Goal: Task Accomplishment & Management: Use online tool/utility

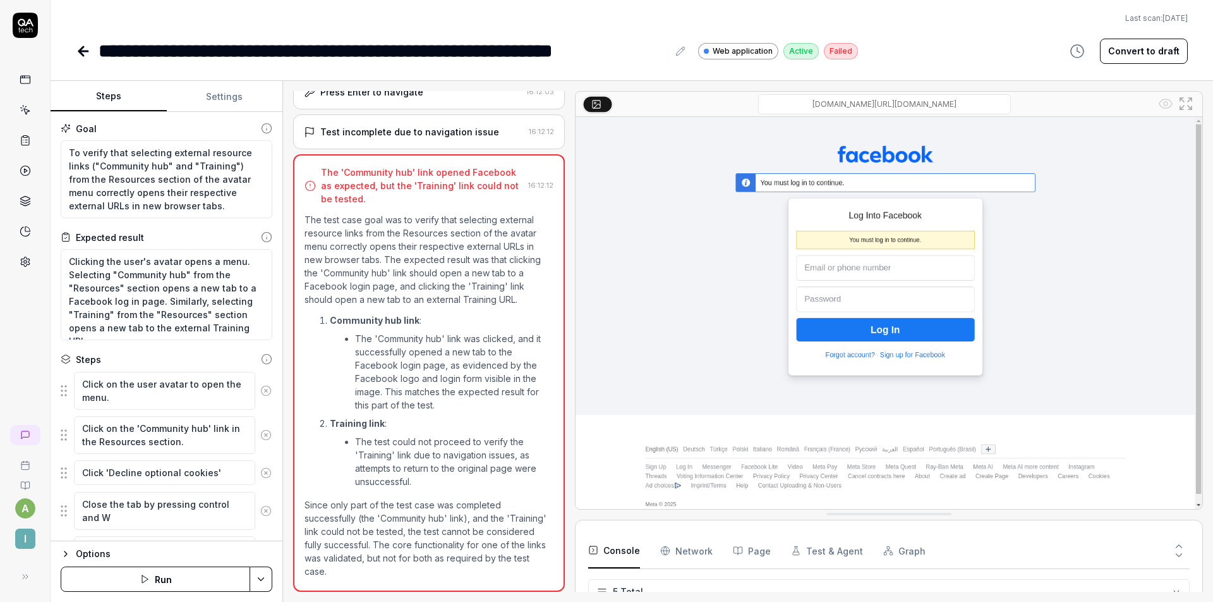
click at [1149, 54] on button "Convert to draft" at bounding box center [1144, 51] width 88 height 25
type textarea "*"
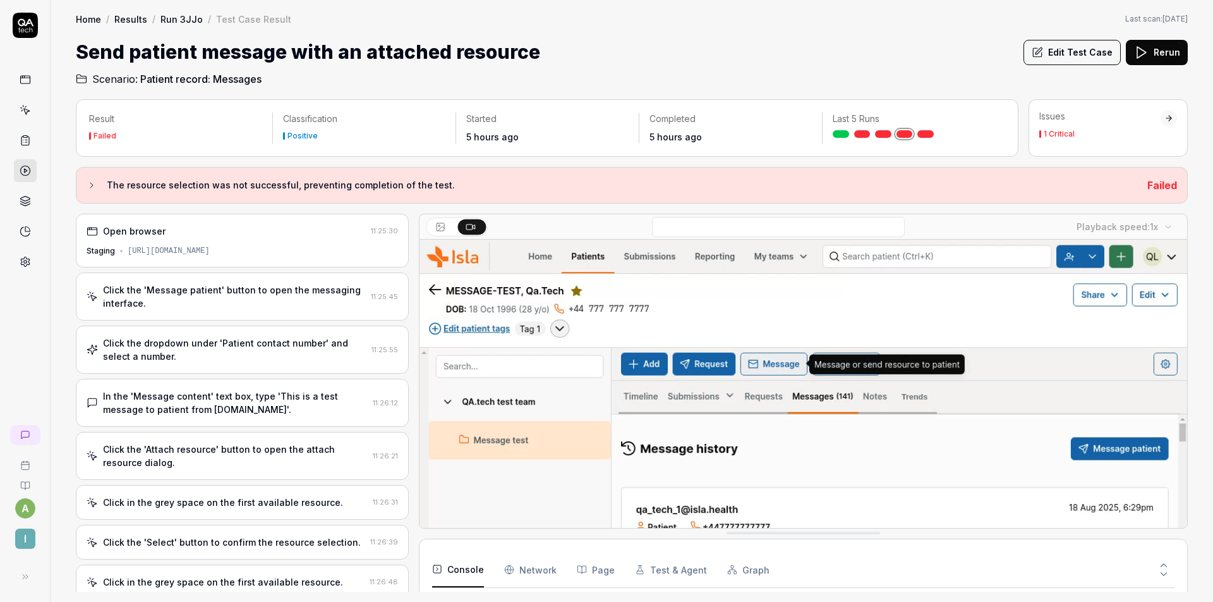
click at [285, 309] on div "Click the 'Message patient' button to open the messaging interface." at bounding box center [234, 296] width 263 height 27
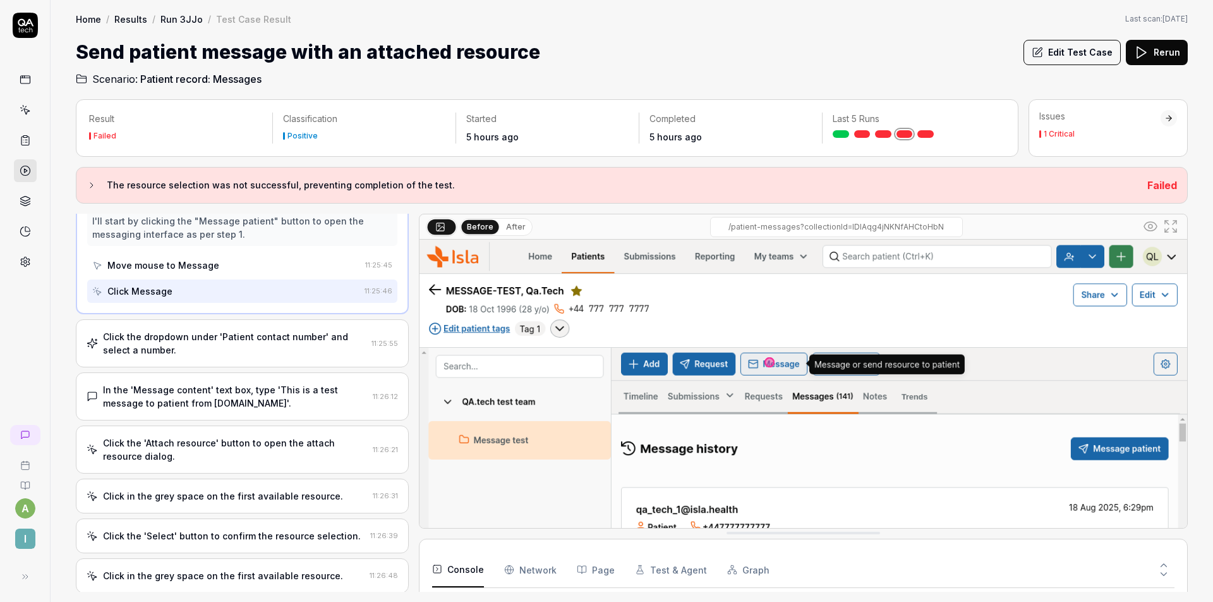
click at [296, 348] on div "Click the dropdown under 'Patient contact number' and select a number." at bounding box center [234, 343] width 263 height 27
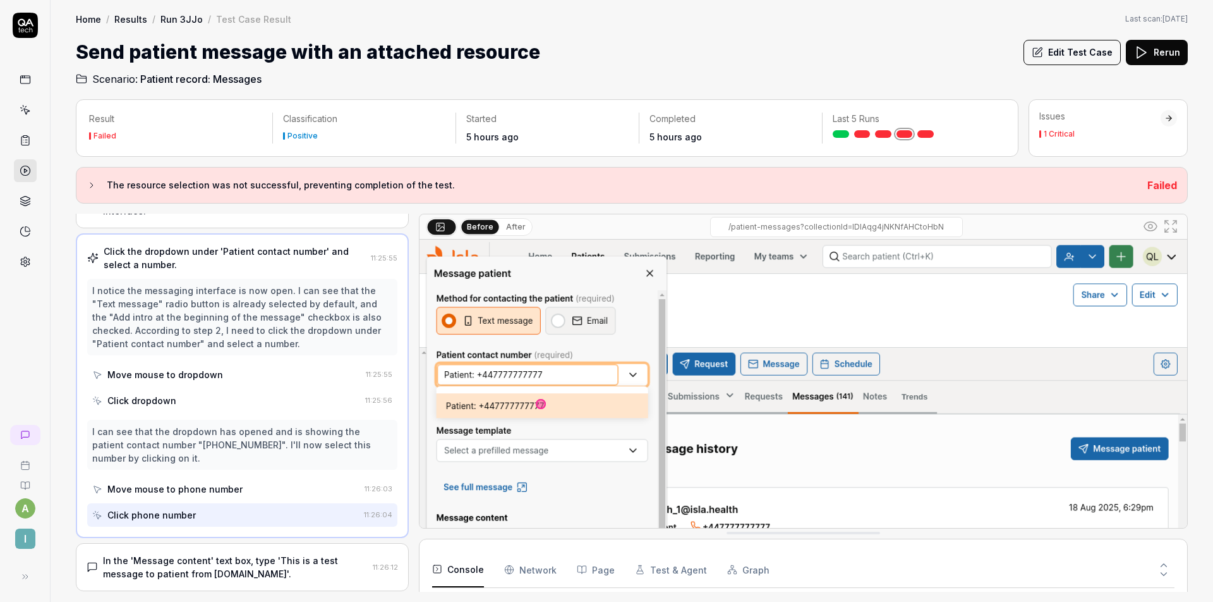
scroll to position [114, 0]
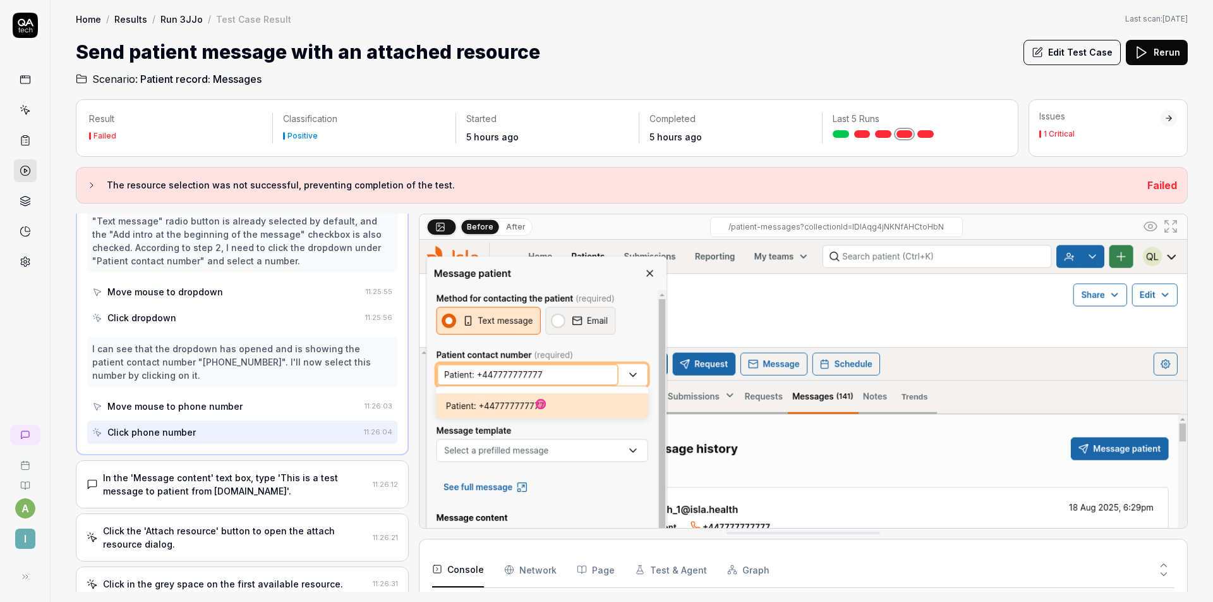
click at [258, 481] on div "In the 'Message content' text box, type 'This is a test message to patient from…" at bounding box center [235, 484] width 265 height 27
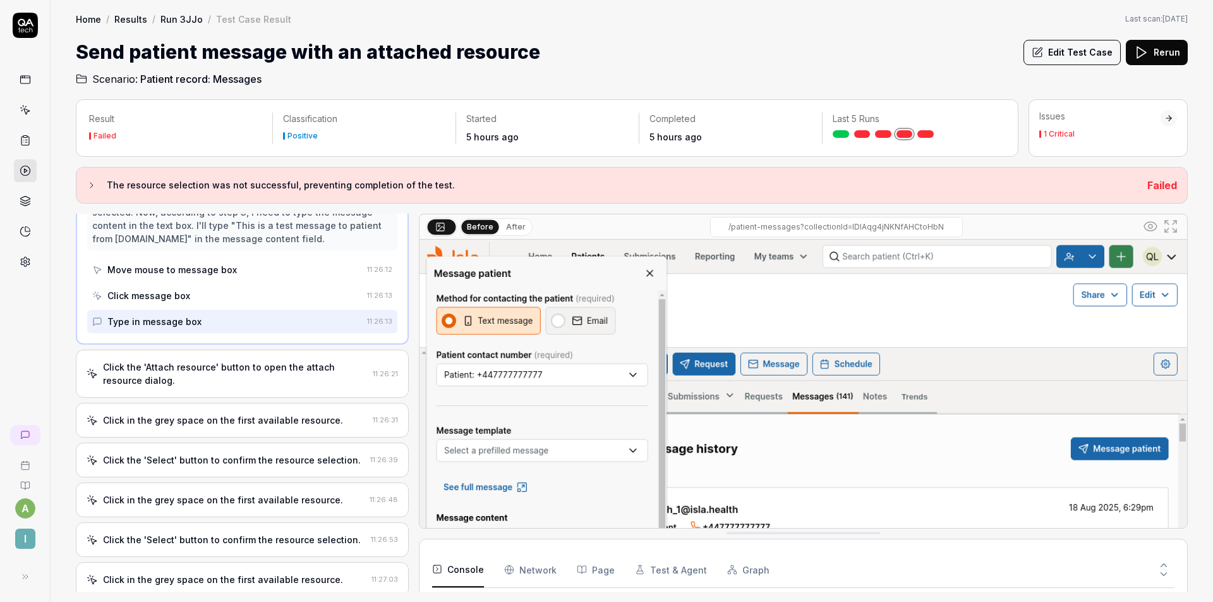
scroll to position [239, 0]
click at [276, 369] on div "Click the 'Attach resource' button to open the attach resource dialog." at bounding box center [235, 371] width 265 height 27
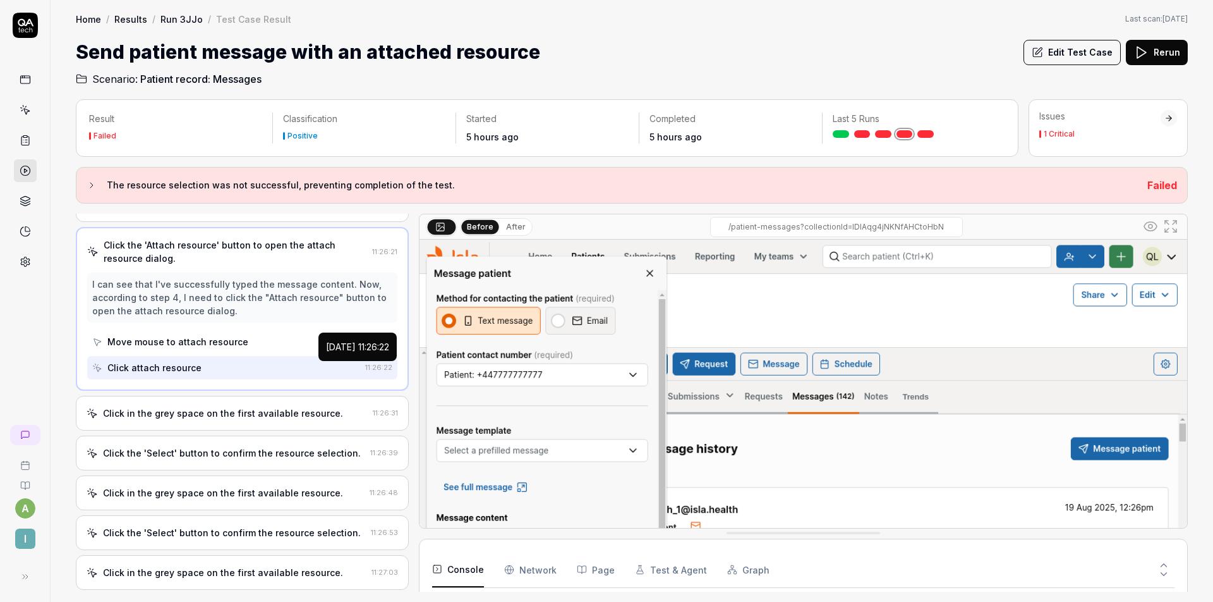
scroll to position [186, 0]
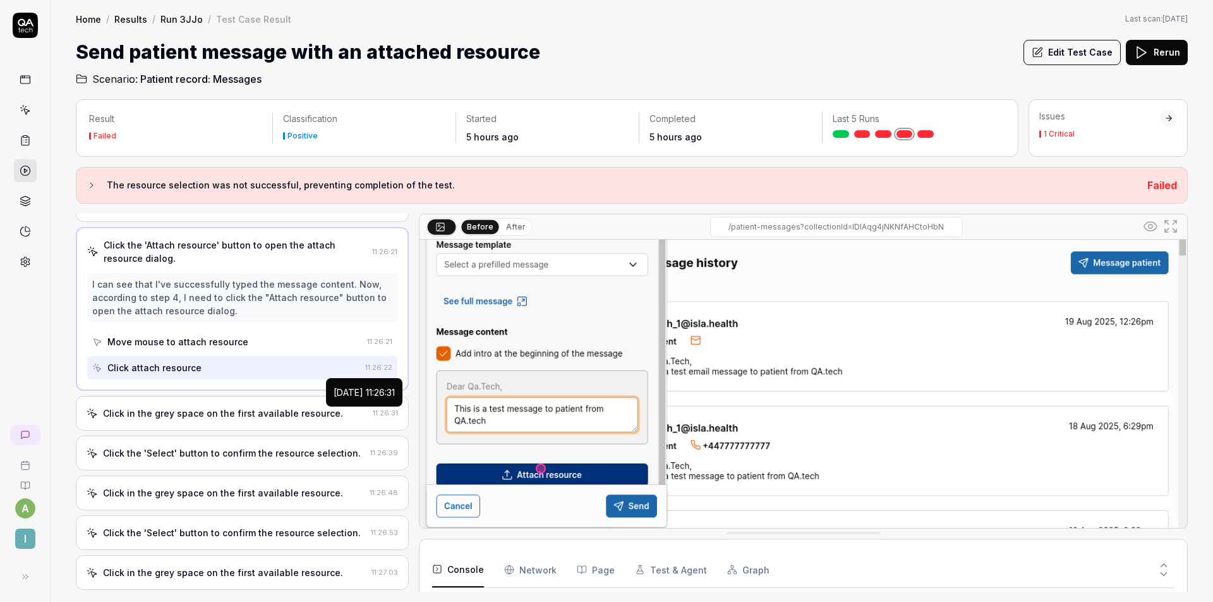
click at [278, 412] on div "Click in the grey space on the first available resource." at bounding box center [223, 412] width 240 height 13
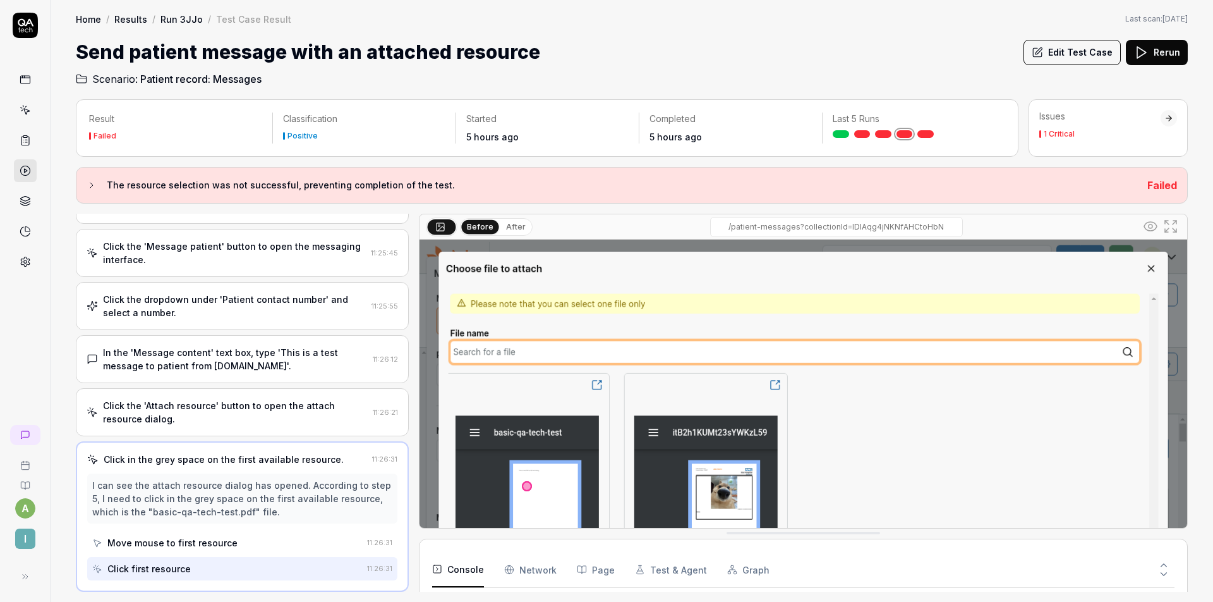
scroll to position [172, 0]
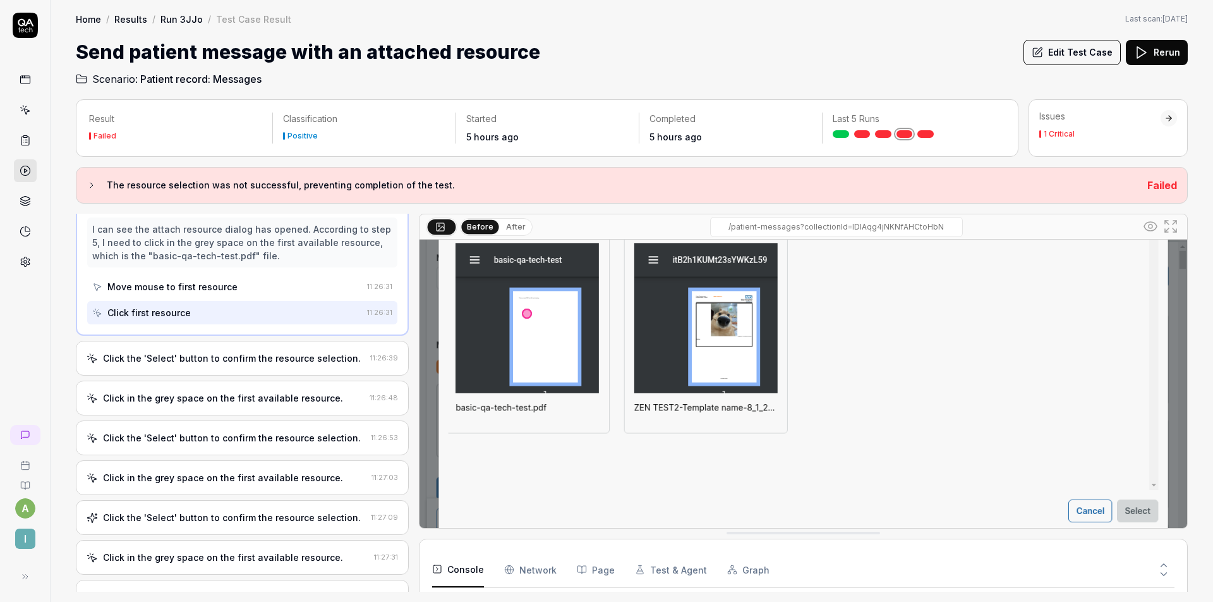
click at [275, 366] on div "Click the 'Select' button to confirm the resource selection. 11:26:39" at bounding box center [242, 358] width 333 height 35
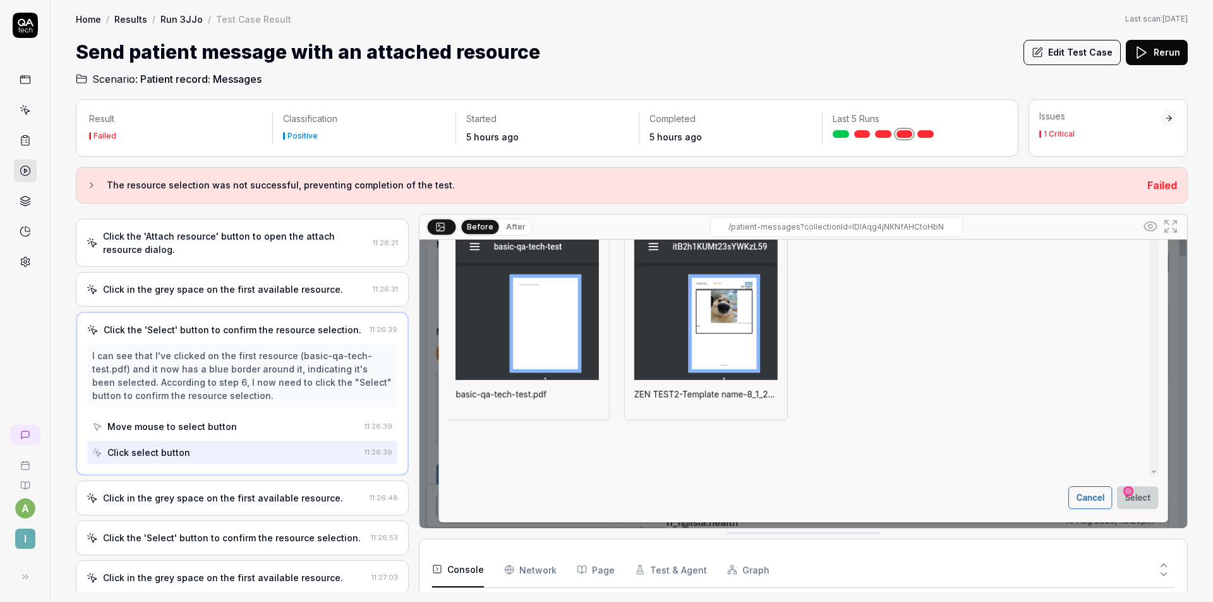
scroll to position [320, 0]
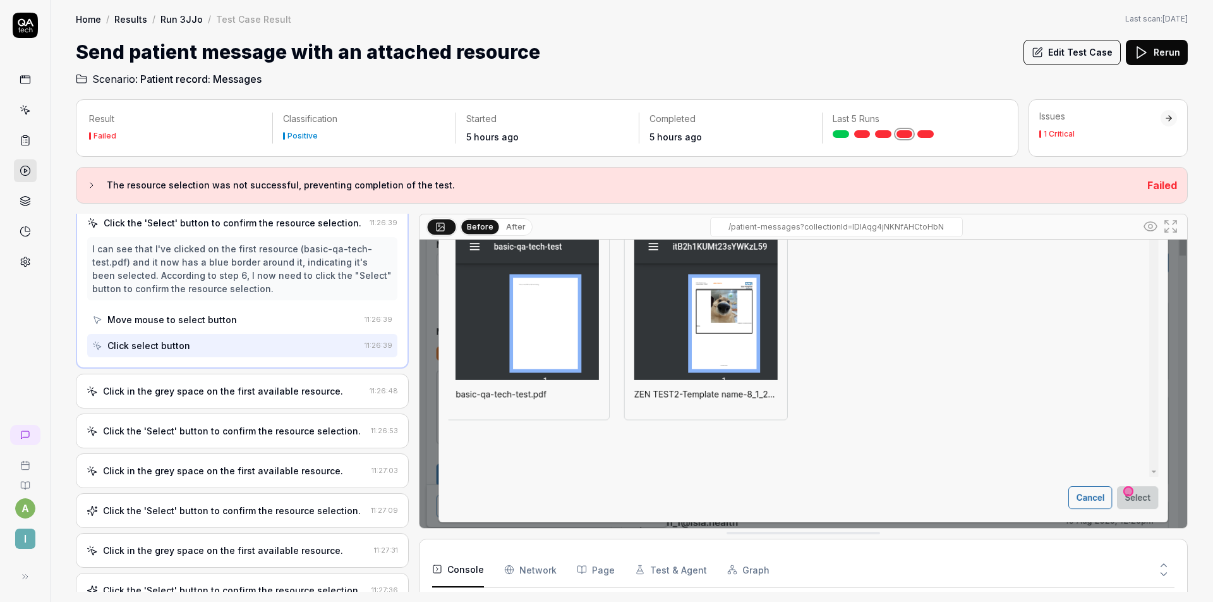
click at [257, 431] on div "Click the 'Select' button to confirm the resource selection." at bounding box center [232, 430] width 258 height 13
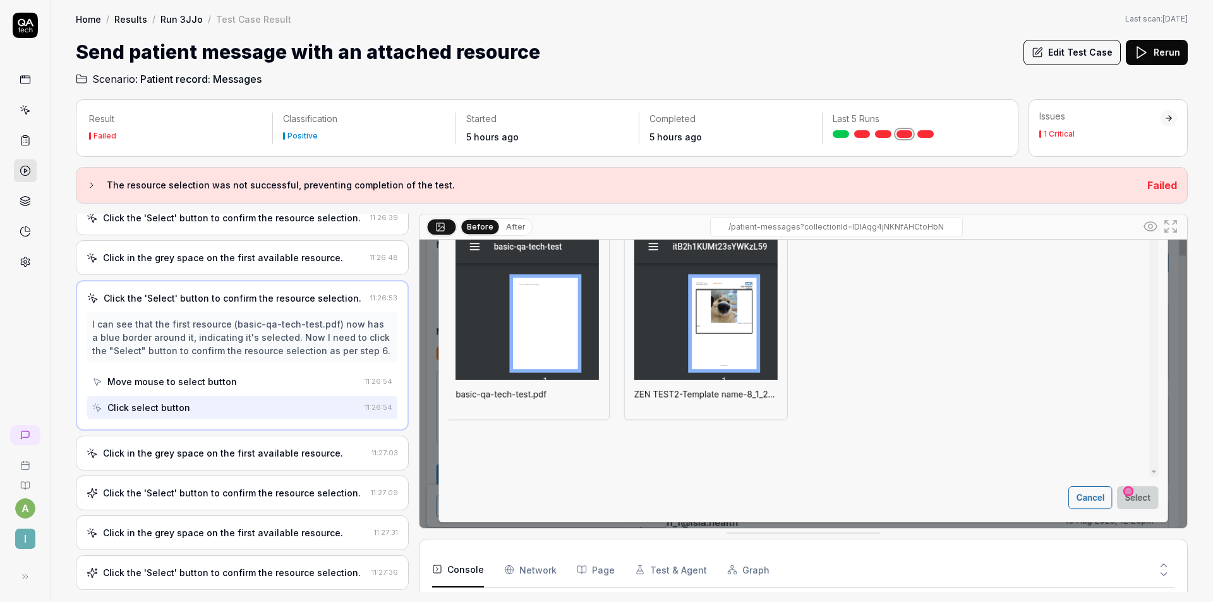
scroll to position [157, 0]
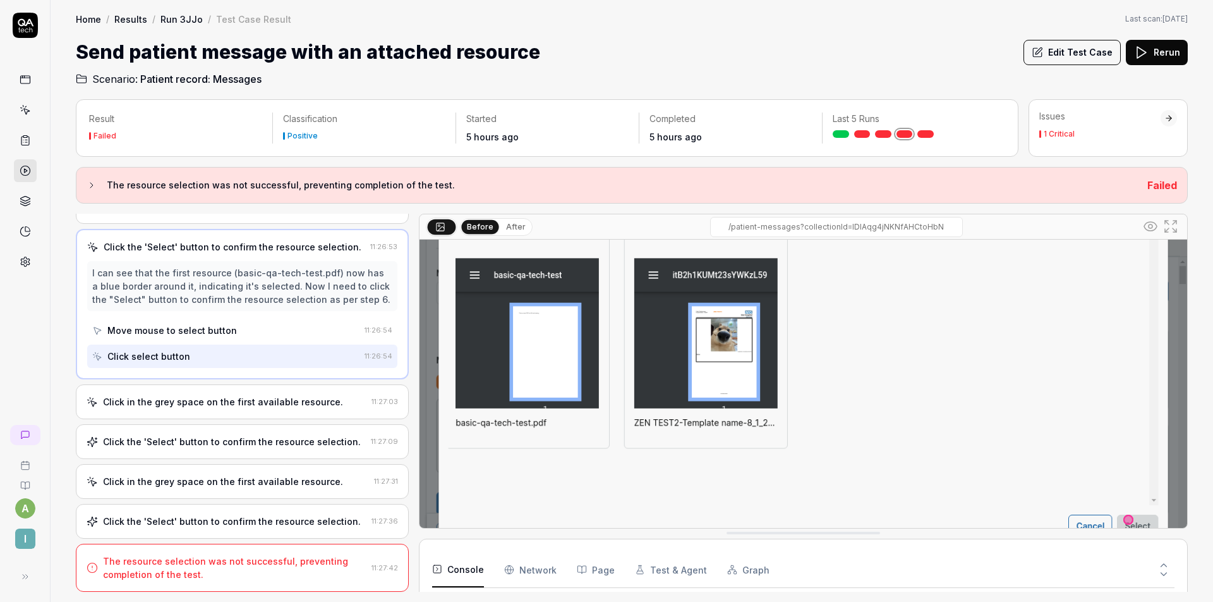
click at [273, 391] on div "Click in the grey space on the first available resource. 11:27:03" at bounding box center [242, 401] width 333 height 35
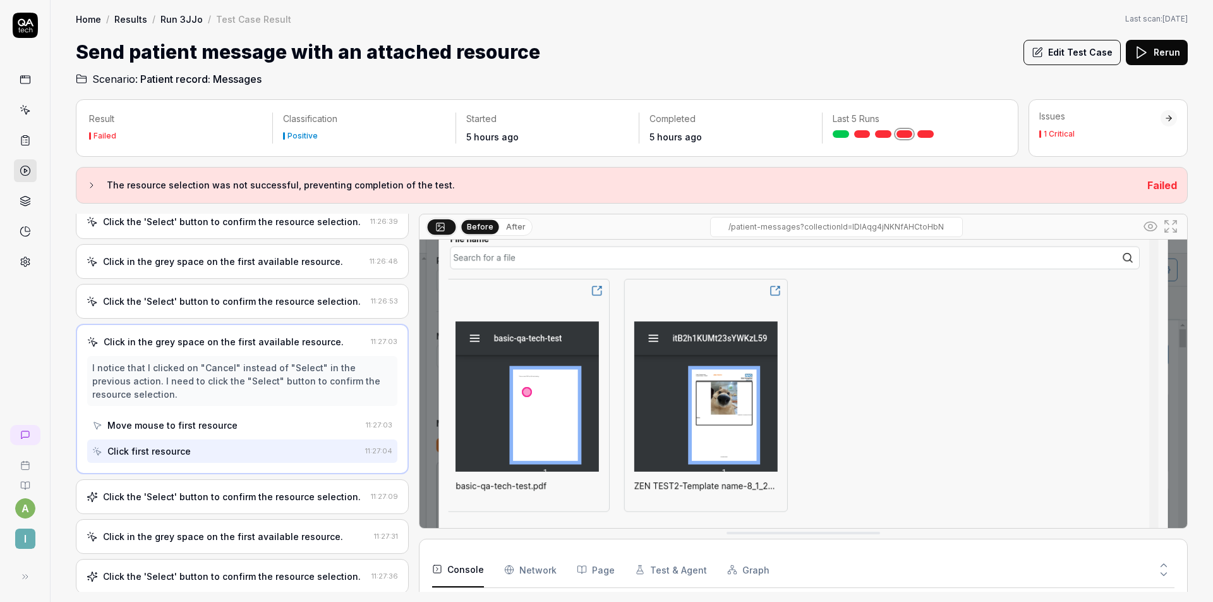
scroll to position [375, 0]
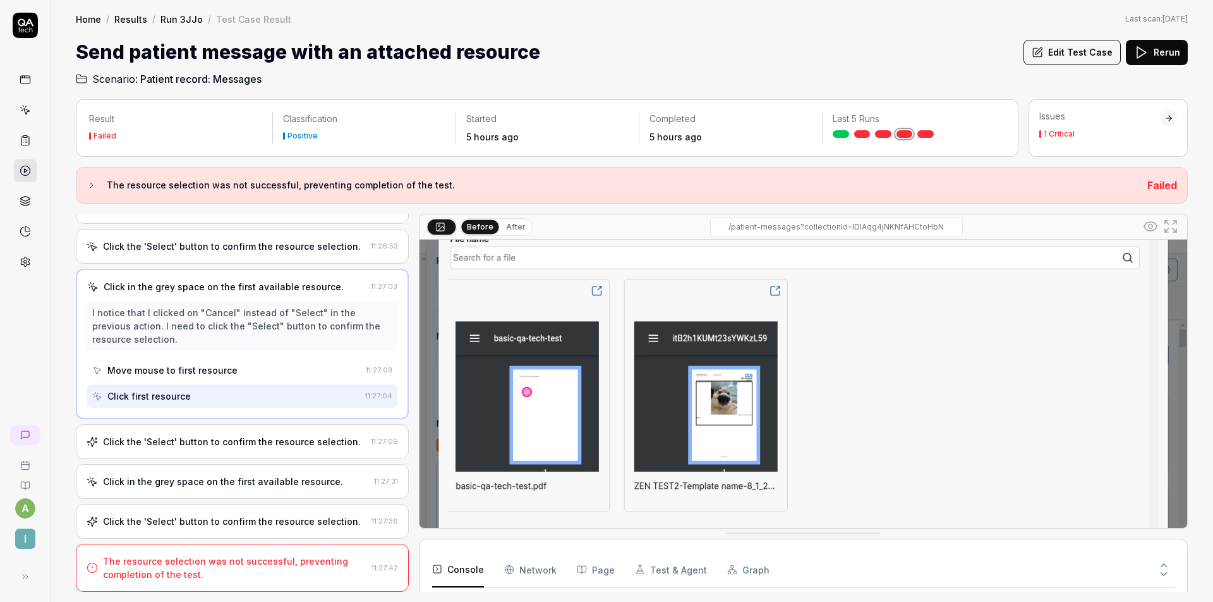
click at [236, 437] on div "Click the 'Select' button to confirm the resource selection." at bounding box center [232, 441] width 258 height 13
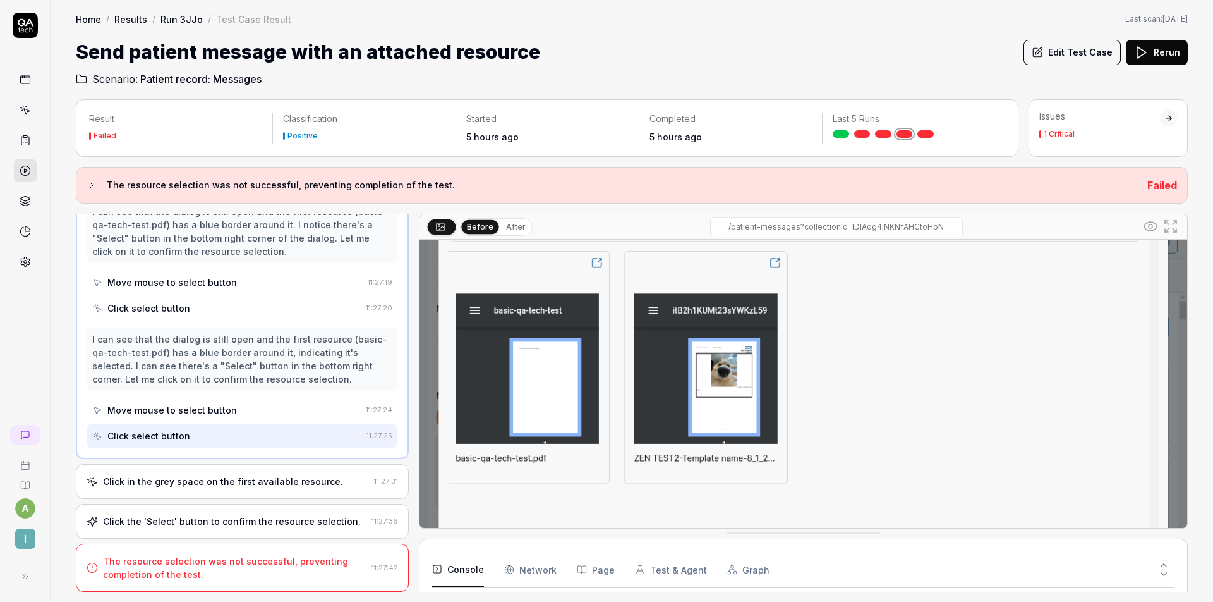
scroll to position [186, 0]
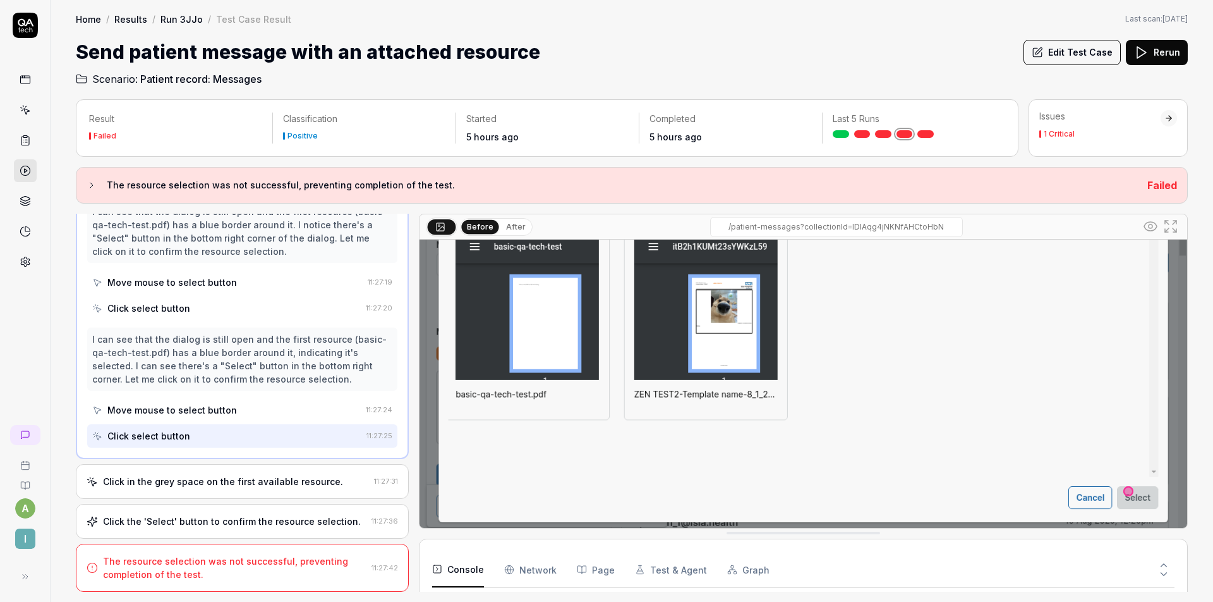
click at [1072, 53] on button "Edit Test Case" at bounding box center [1072, 52] width 97 height 25
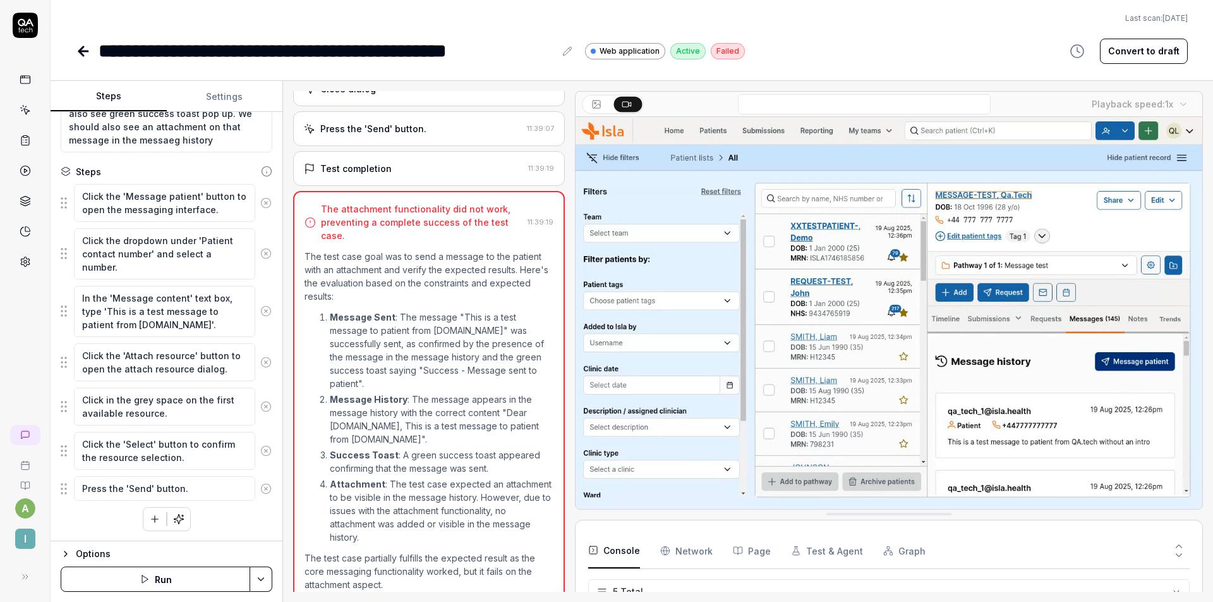
scroll to position [35, 0]
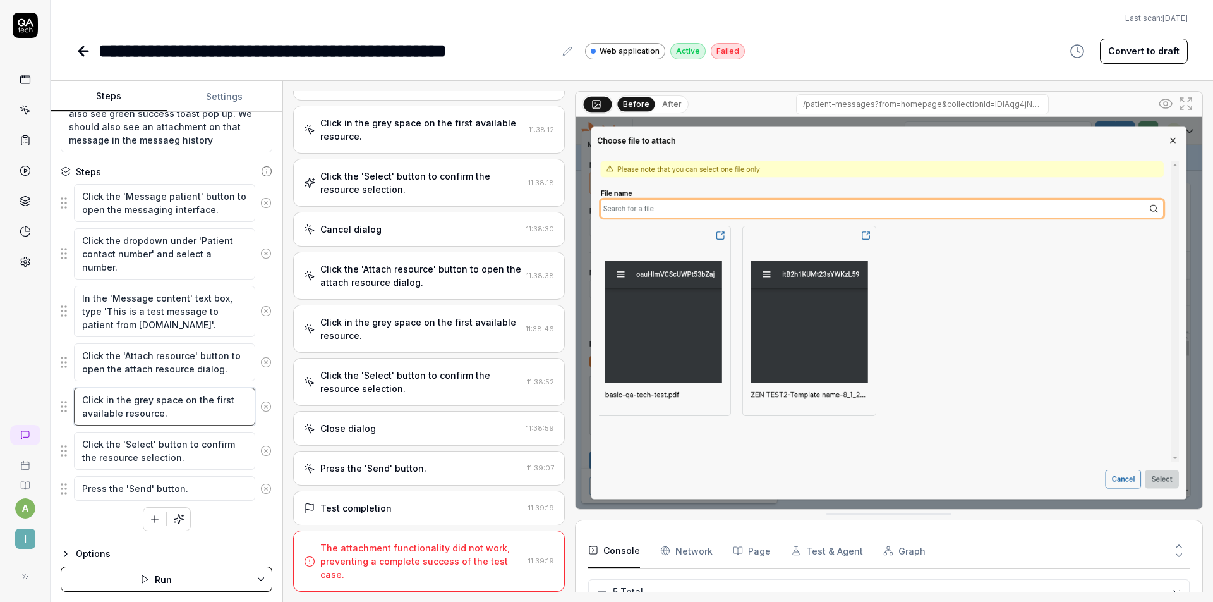
click at [181, 420] on textarea "Click in the grey space on the first available resource." at bounding box center [164, 406] width 181 height 38
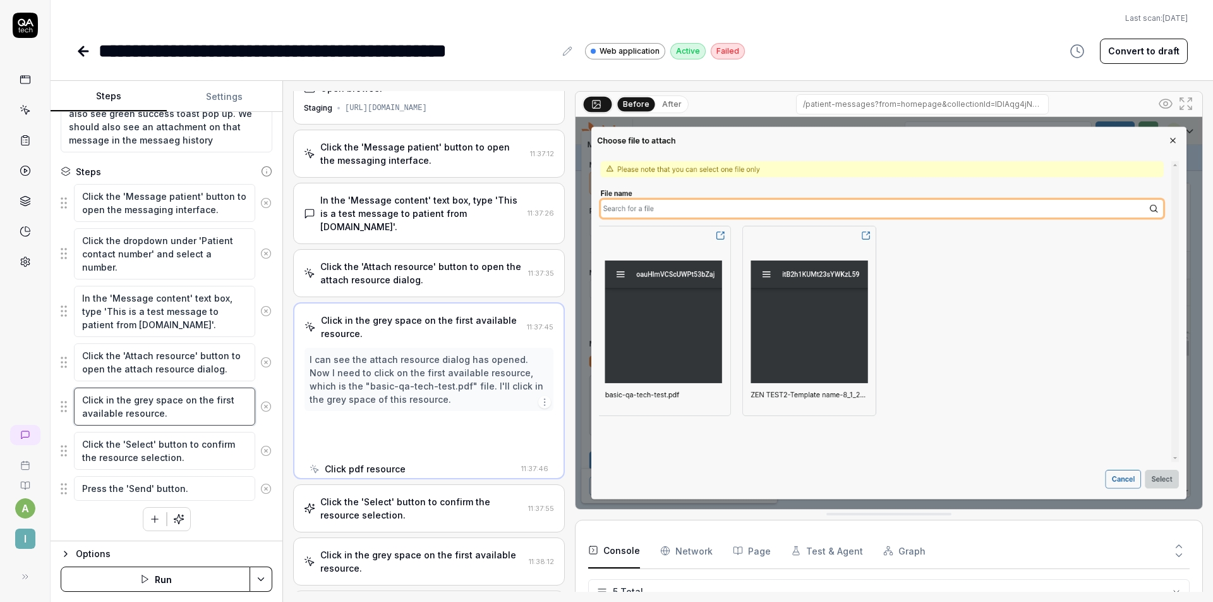
scroll to position [0, 0]
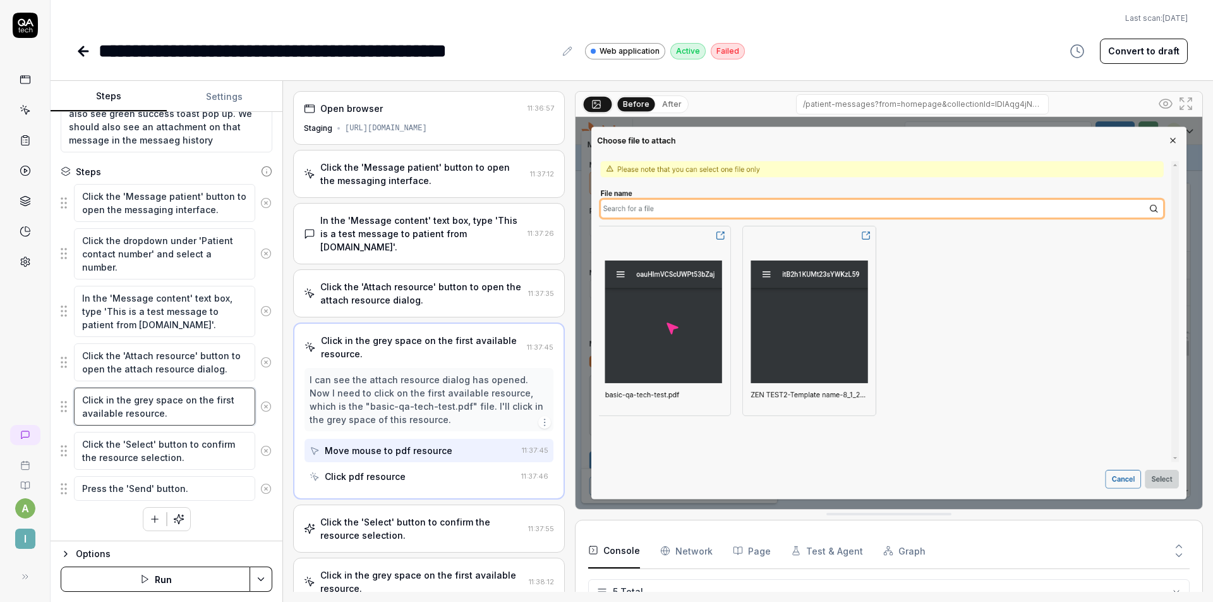
drag, startPoint x: 178, startPoint y: 418, endPoint x: 109, endPoint y: 396, distance: 71.9
click at [109, 396] on textarea "Click in the grey space on the first available resource." at bounding box center [164, 406] width 181 height 38
type textarea "*"
type textarea "Click i"
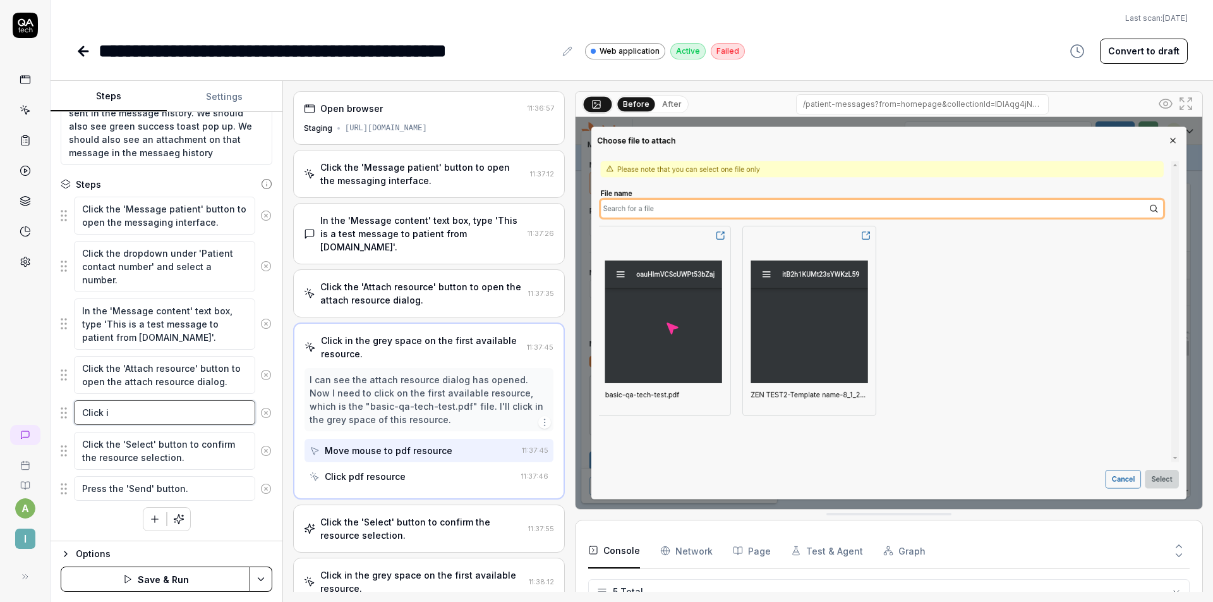
scroll to position [175, 0]
type textarea "*"
type textarea "Click"
type textarea "*"
type textarea "Click o"
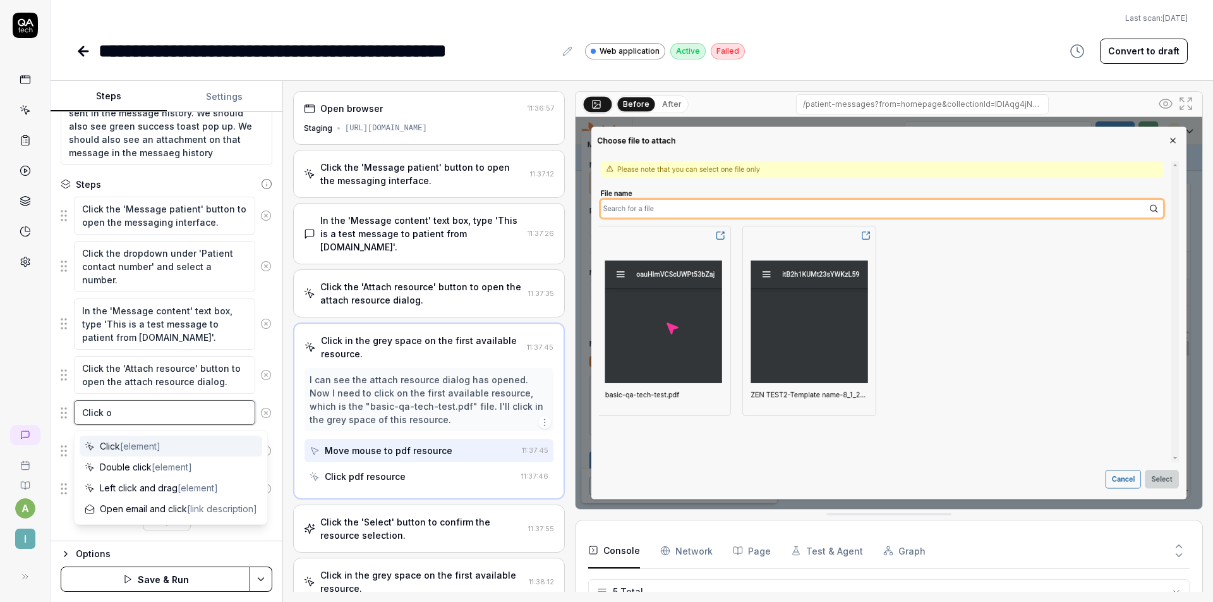
type textarea "*"
type textarea "Click on"
type textarea "*"
type textarea "Click on"
type textarea "*"
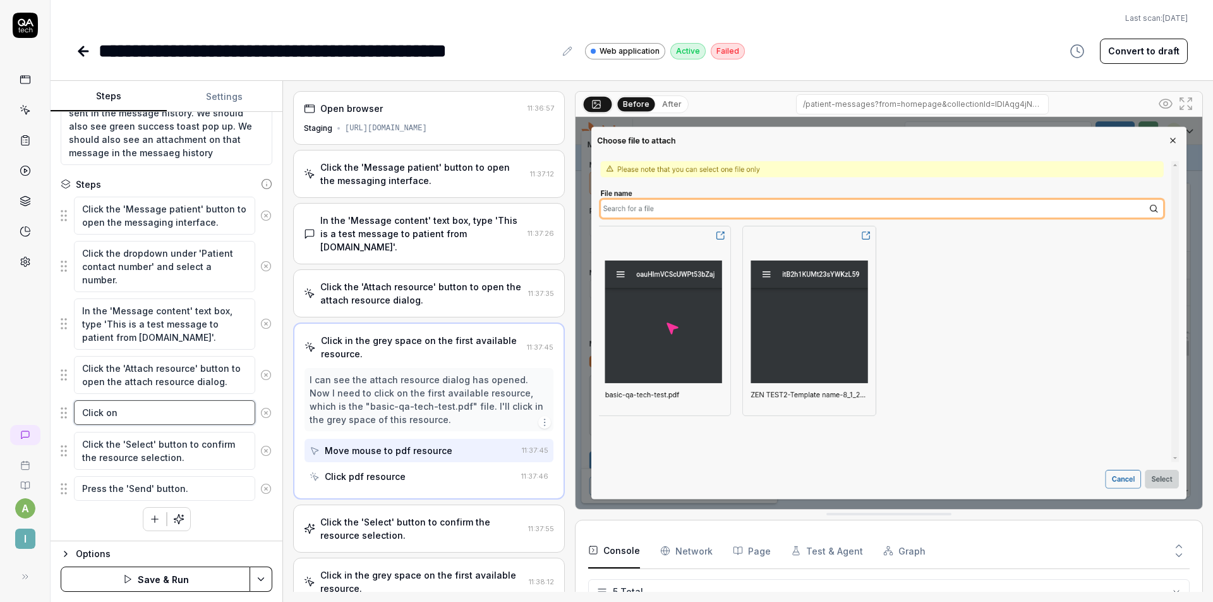
type textarea "Click on b"
type textarea "*"
type textarea "Click on ba"
type textarea "*"
type textarea "Click on bas"
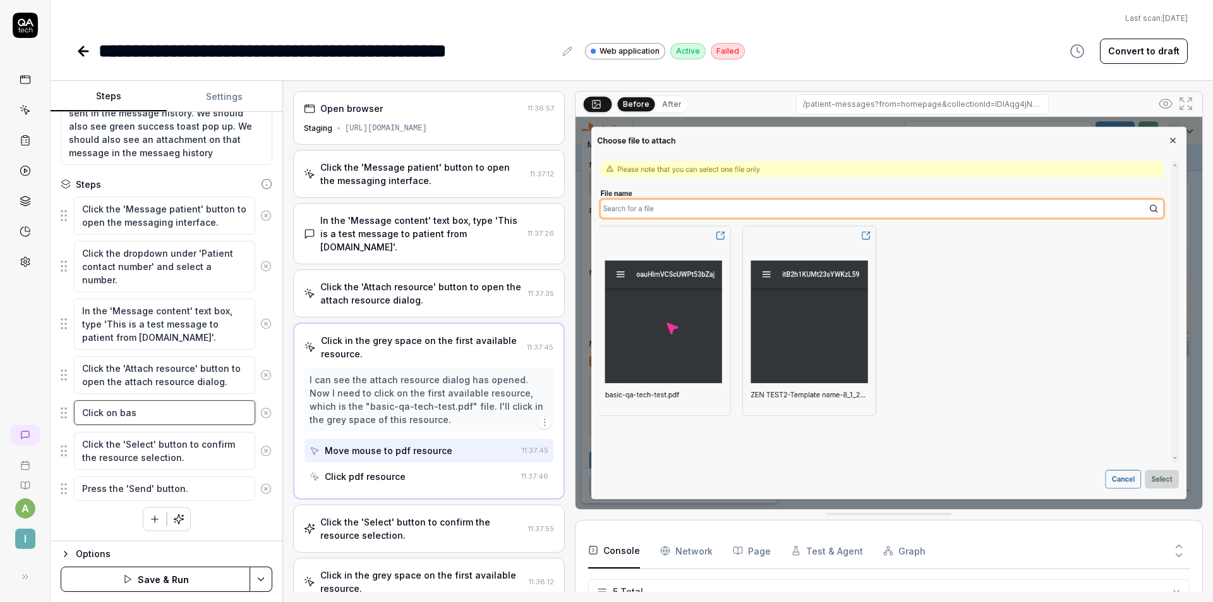
type textarea "*"
type textarea "Click on basi"
type textarea "*"
type textarea "Click on basic"
type textarea "*"
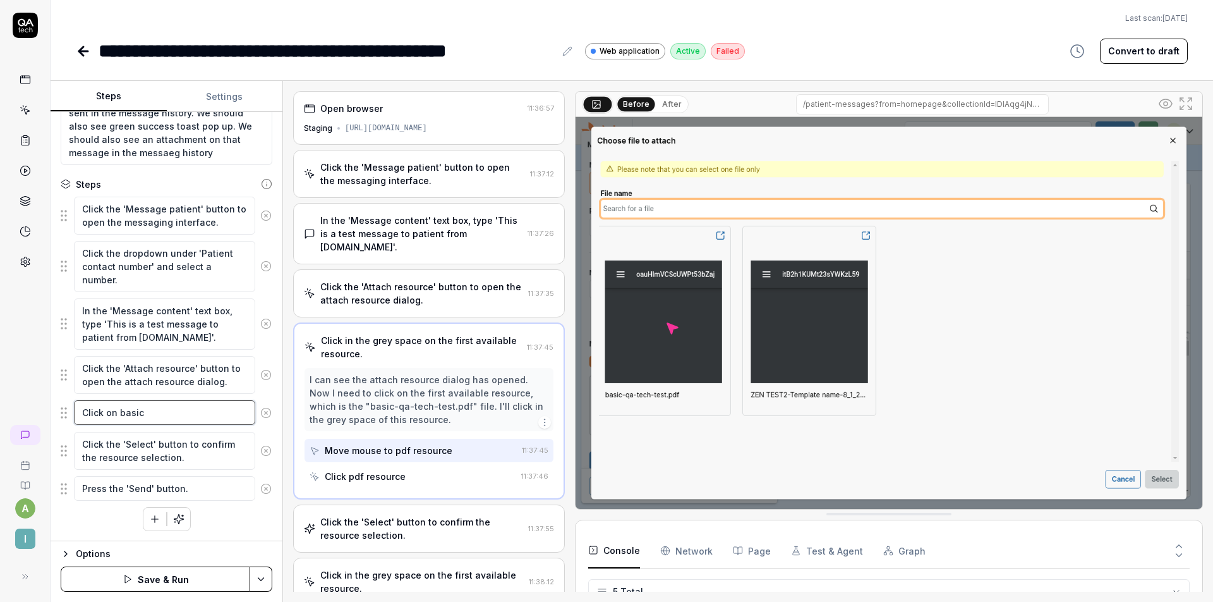
type textarea "Click on basic-"
type textarea "*"
type textarea "Click on basic-q"
type textarea "*"
type textarea "Click on basic-qa"
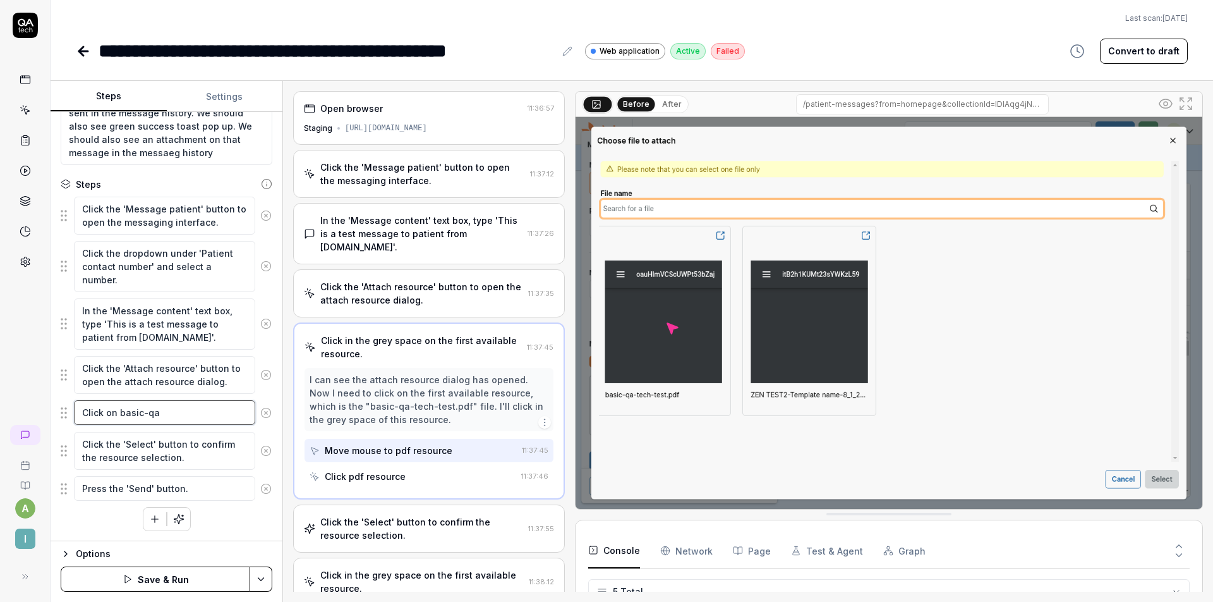
type textarea "*"
type textarea "Click on basic-qa-"
type textarea "*"
type textarea "Click on basic-qa-t"
type textarea "*"
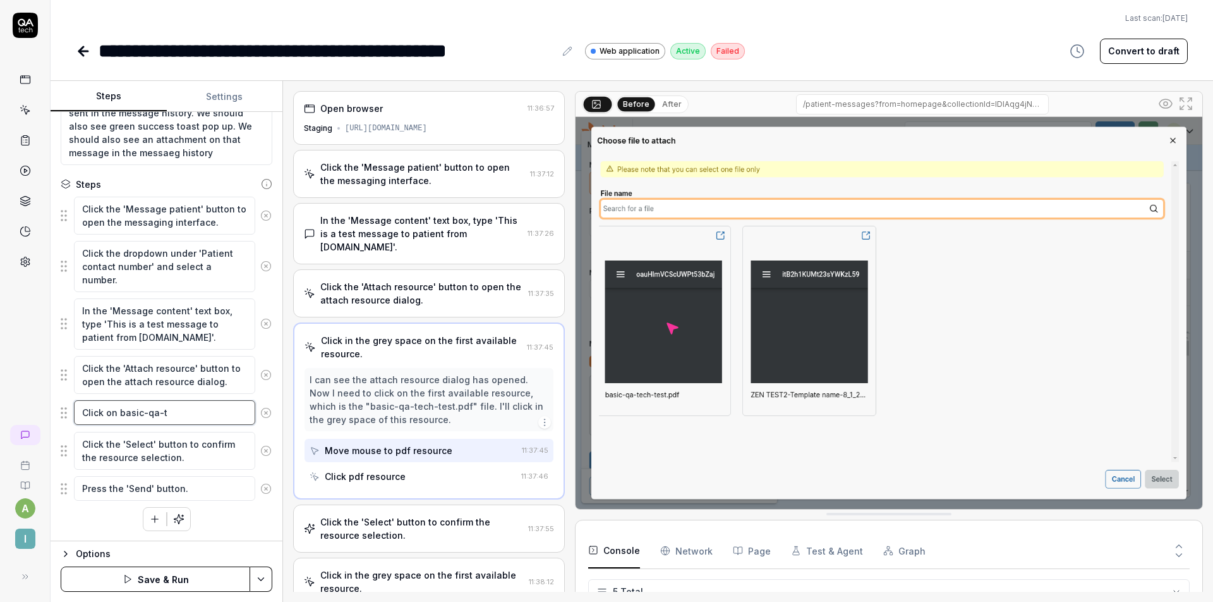
type textarea "Click on basic-qa-te"
type textarea "*"
type textarea "Click on basic-qa-tec"
type textarea "*"
type textarea "Click on basic-qa-tech"
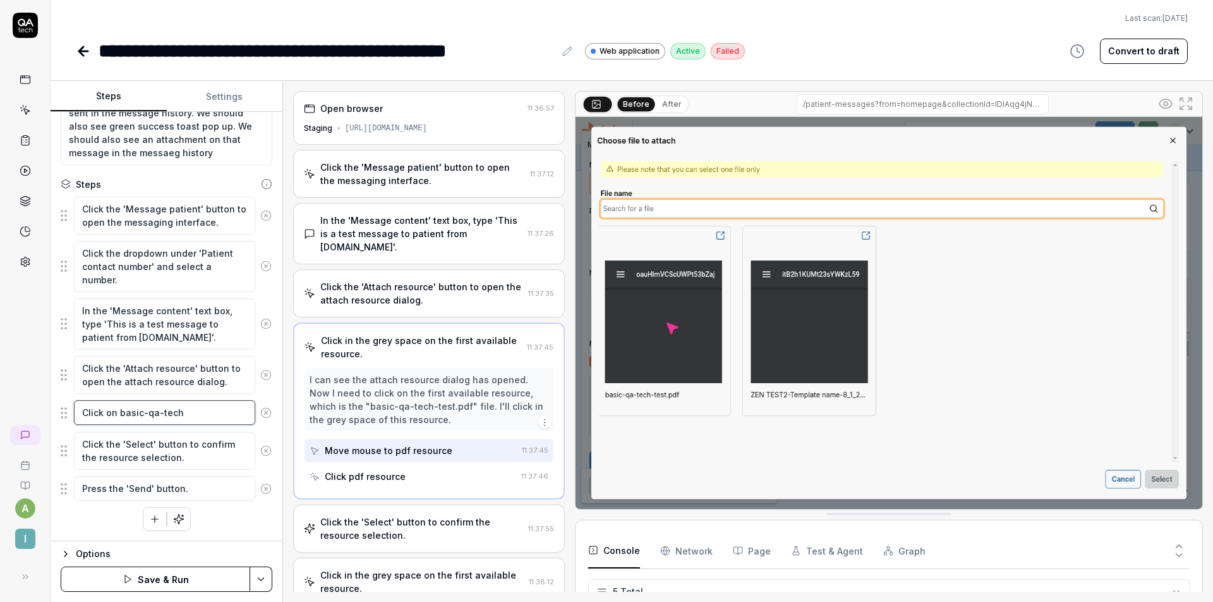
type textarea "*"
type textarea "Click on basic-qa-tech-"
type textarea "*"
type textarea "Click on basic-qa-tech-t"
type textarea "*"
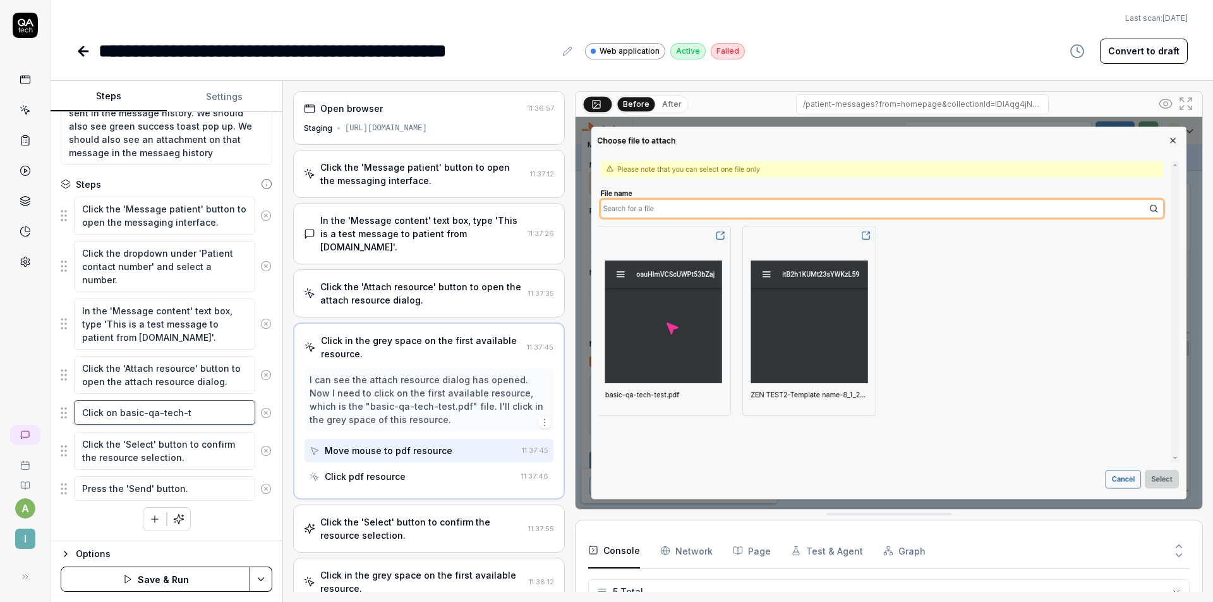
type textarea "Click on basic-qa-tech-te"
type textarea "*"
type textarea "Click on basic-qa-tech-tes"
type textarea "*"
type textarea "Click on basic-qa-tech-test"
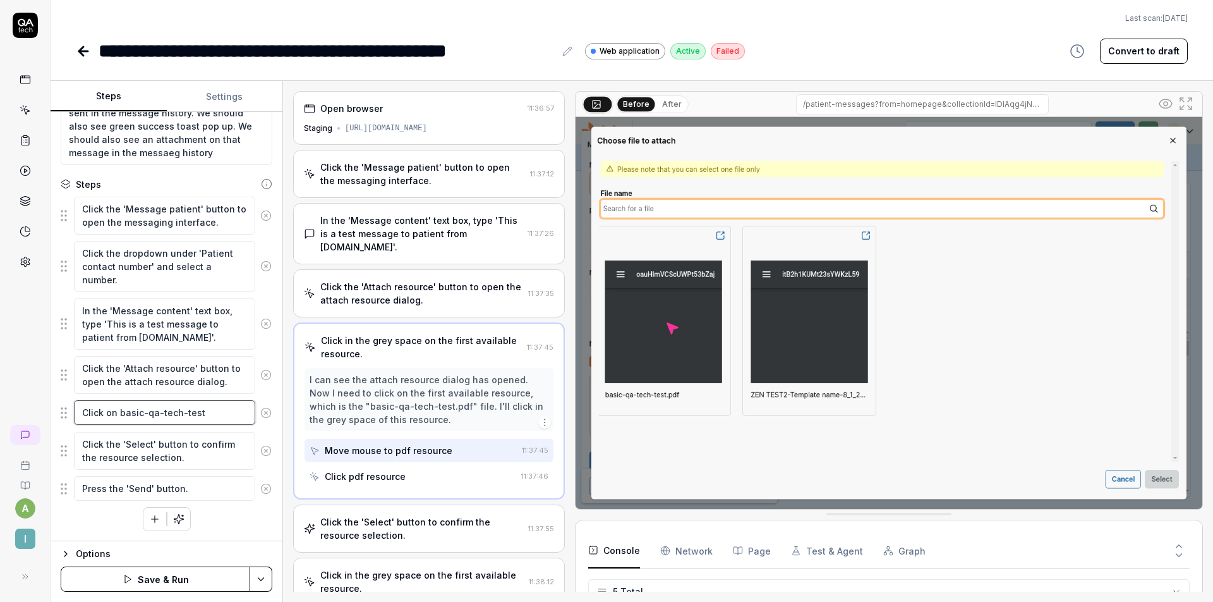
type textarea "*"
type textarea "Click on basic-qa-tech-test."
type textarea "*"
type textarea "Click on basic-qa-tech-test.p"
type textarea "*"
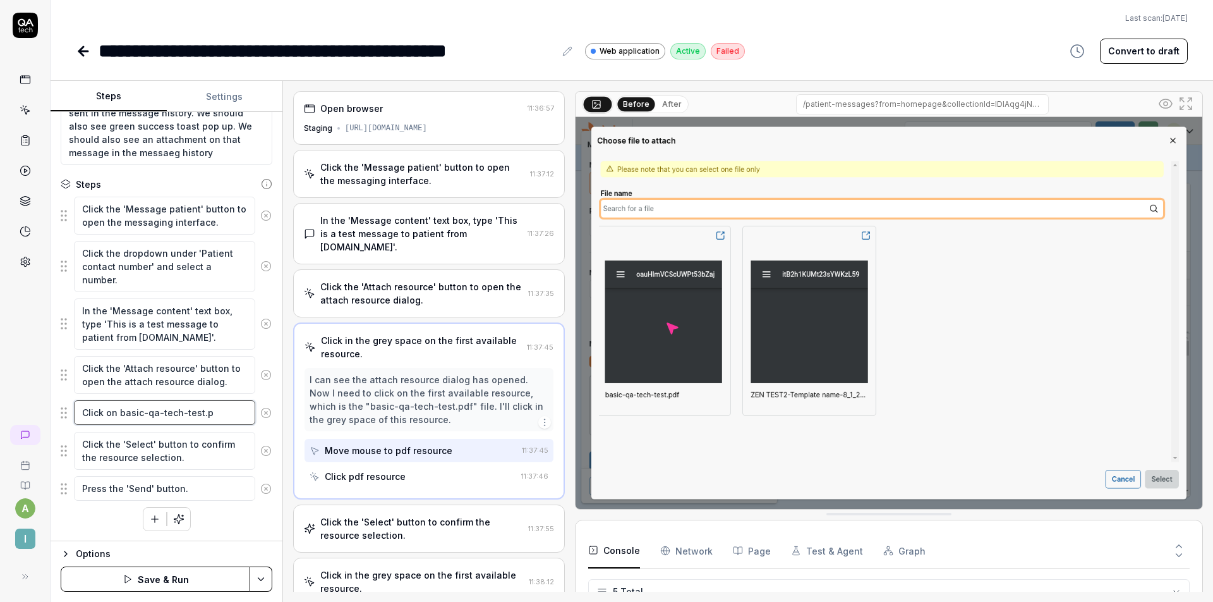
type textarea "Click on basic-qa-tech-test.pd"
type textarea "*"
type textarea "Click on basic-qa-tech-test.pdg"
type textarea "*"
type textarea "Click on basic-qa-tech-test.pd"
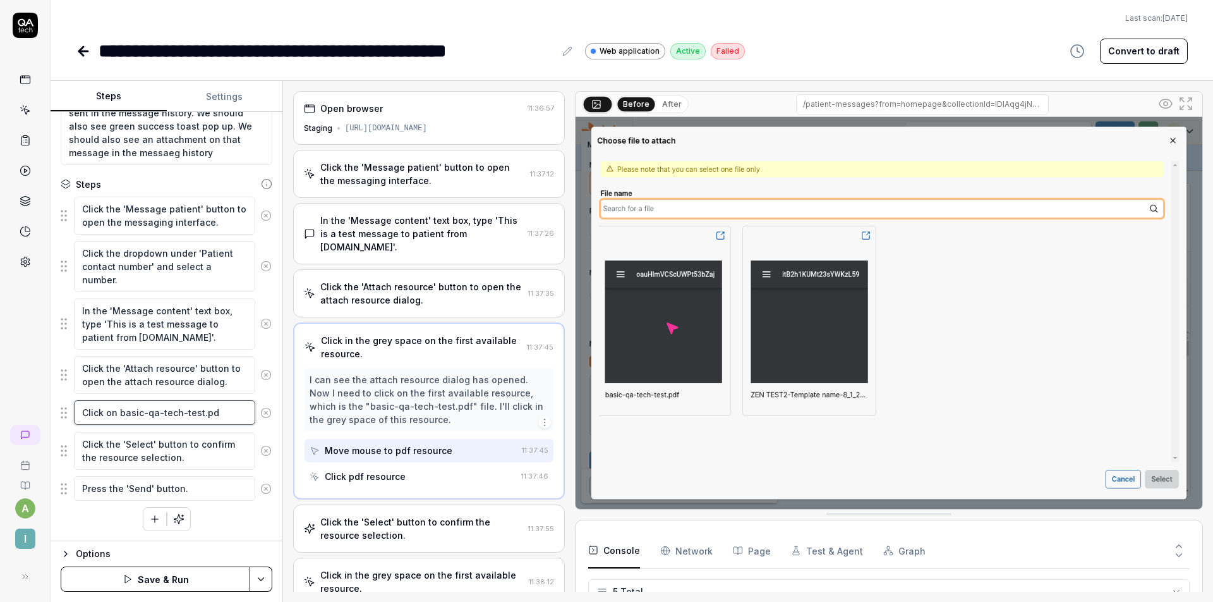
type textarea "*"
type textarea "Click on basic-qa-tech-test.pdf"
click at [118, 410] on textarea "Click on basic-qa-tech-test.pdf" at bounding box center [164, 412] width 181 height 25
type textarea "*"
type textarea "Click on tbasic-qa-tech-test.pdf"
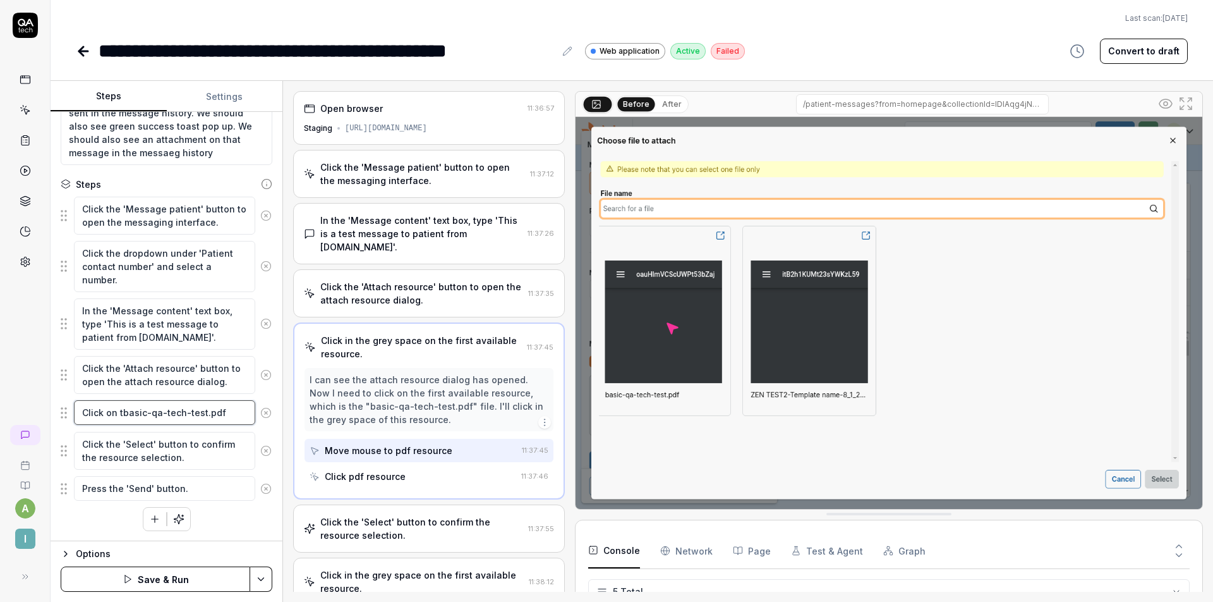
type textarea "*"
type textarea "Click on thbasic-qa-tech-test.pdf"
type textarea "*"
type textarea "Click on thebasic-qa-tech-test.pdf"
type textarea "*"
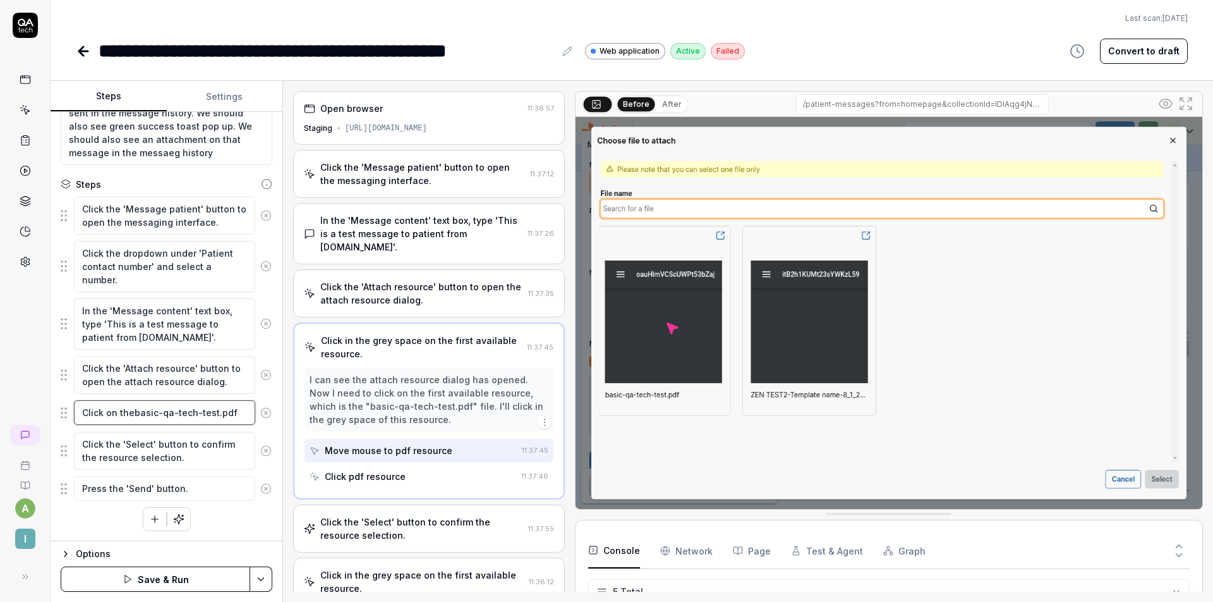
type textarea "Click on the basic-qa-tech-test.pdf"
type textarea "*"
type textarea "Click on the wbasic-qa-tech-test.pdf"
type textarea "*"
type textarea "Click on the wobasic-qa-tech-test.pdf"
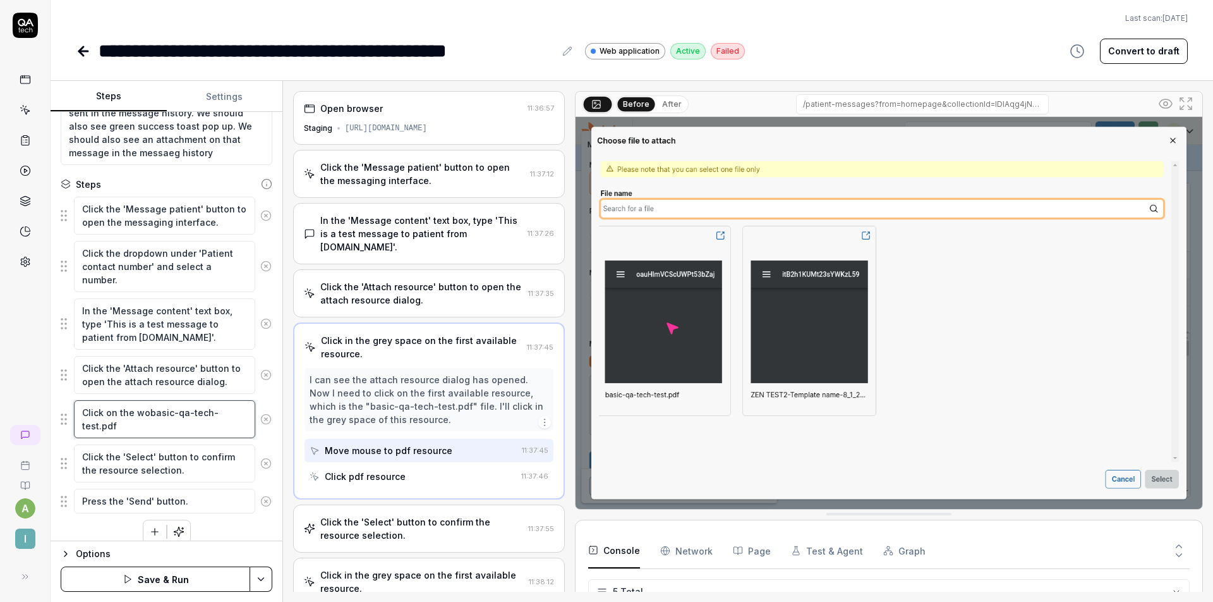
type textarea "*"
type textarea "Click on the worbasic-qa-tech-test.pdf"
type textarea "*"
type textarea "Click on the wordbasic-qa-tech-test.pdf"
type textarea "*"
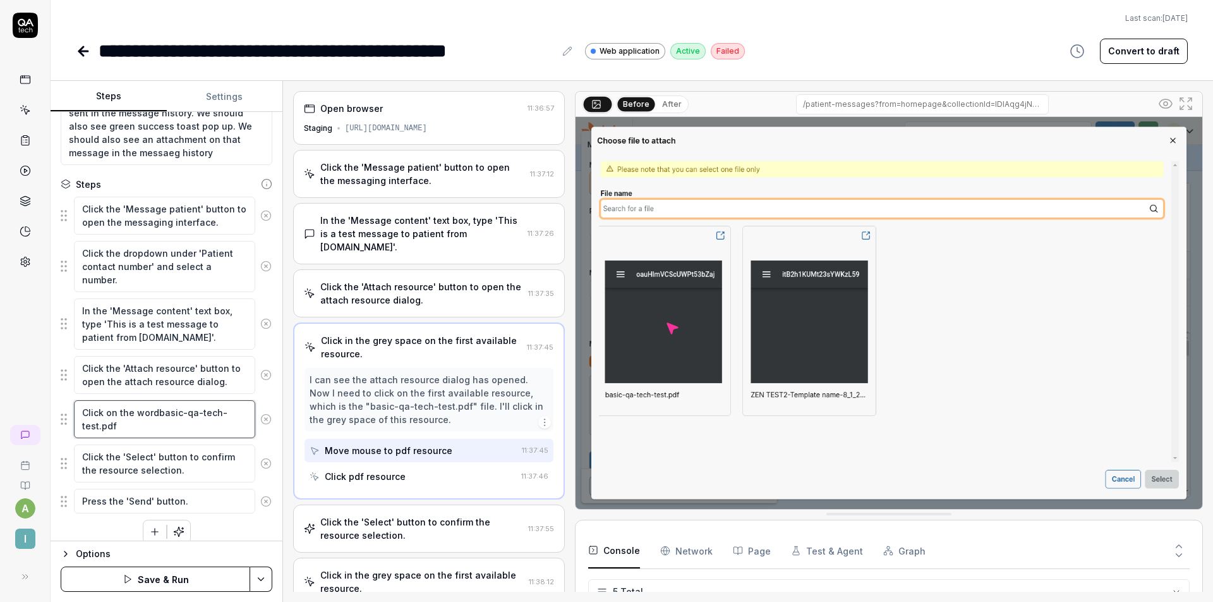
type textarea "Click on the wordsbasic-qa-tech-test.pdf"
type textarea "*"
type textarea "Click on the words basic-qa-tech-test.pdf"
click at [150, 571] on button "Save & Run" at bounding box center [156, 578] width 190 height 25
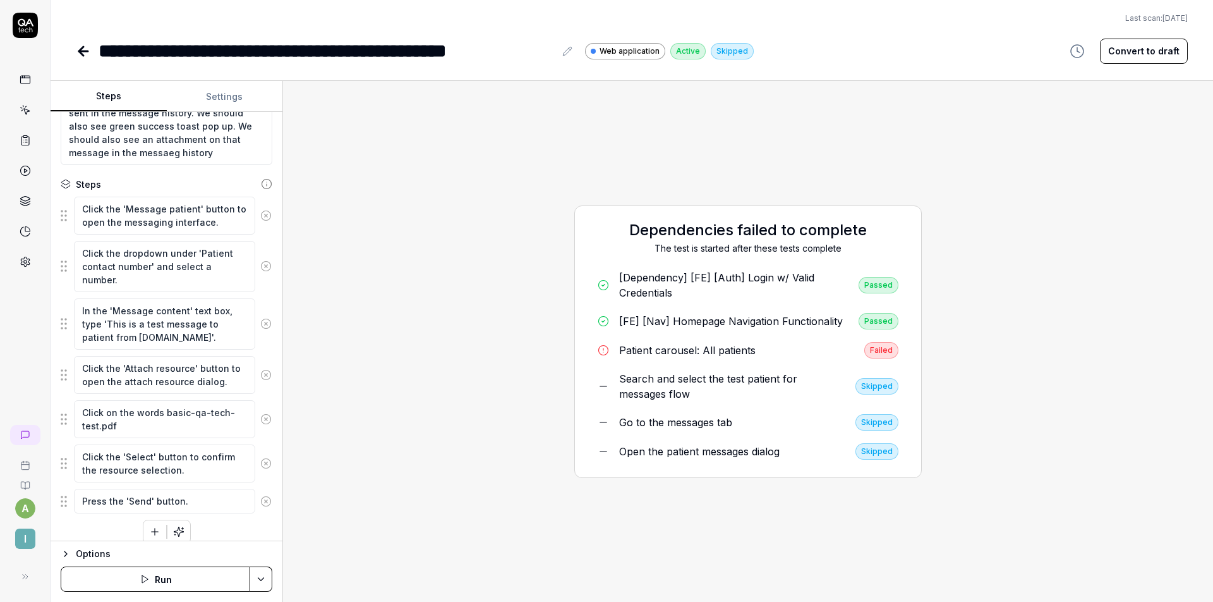
scroll to position [188, 0]
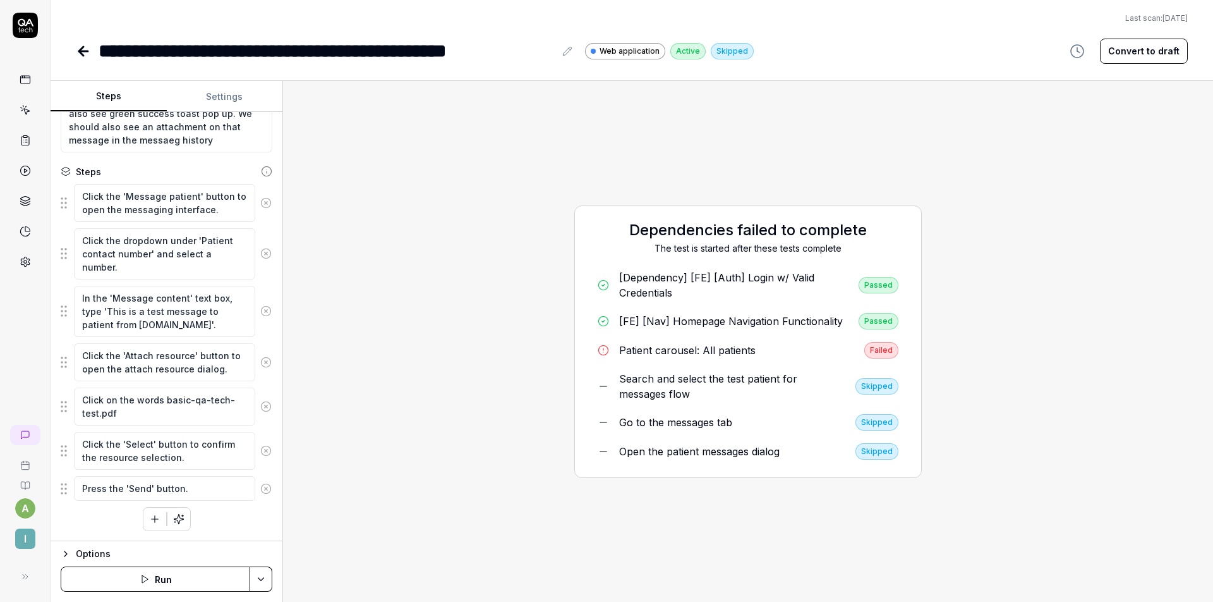
click at [880, 349] on div "Failed" at bounding box center [881, 350] width 34 height 16
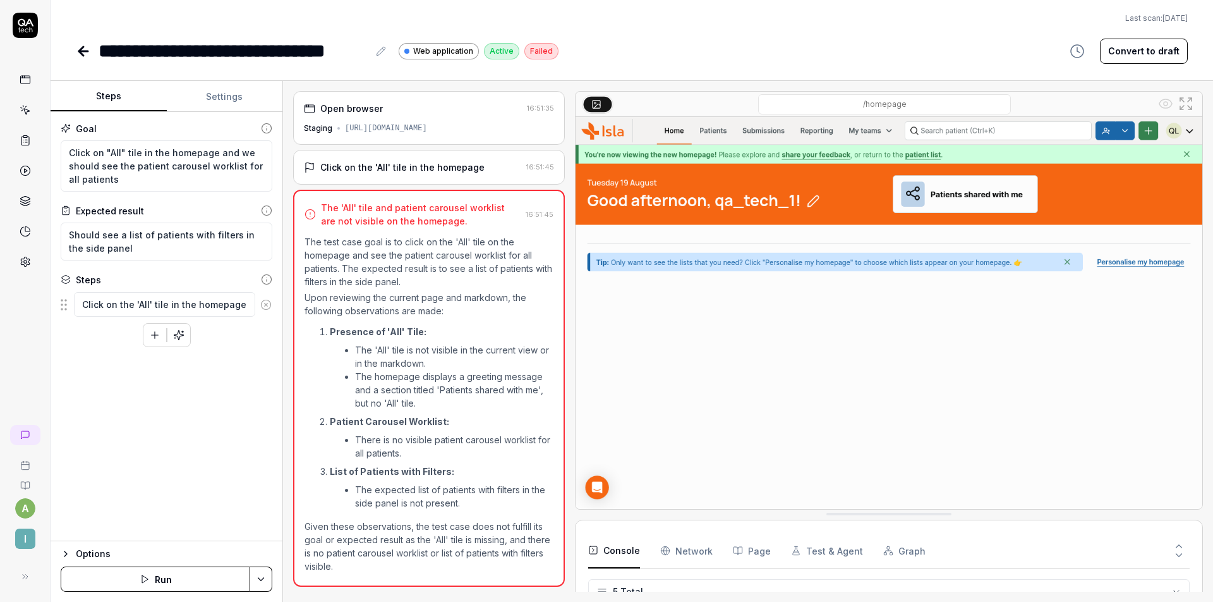
scroll to position [35, 0]
click at [87, 45] on icon at bounding box center [83, 51] width 15 height 15
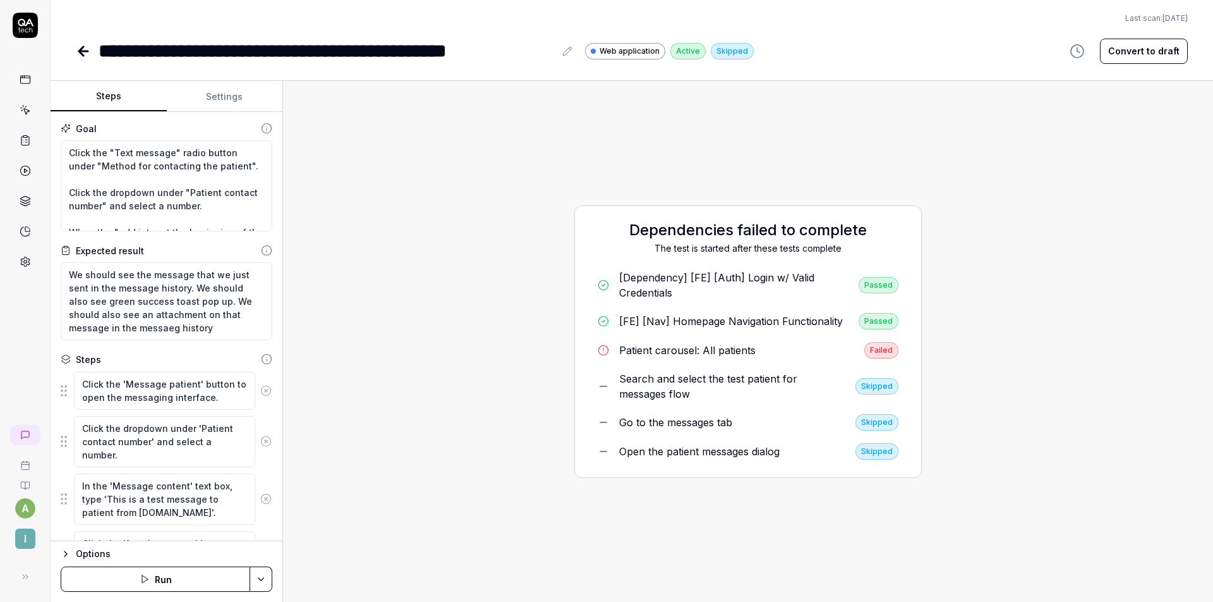
scroll to position [188, 0]
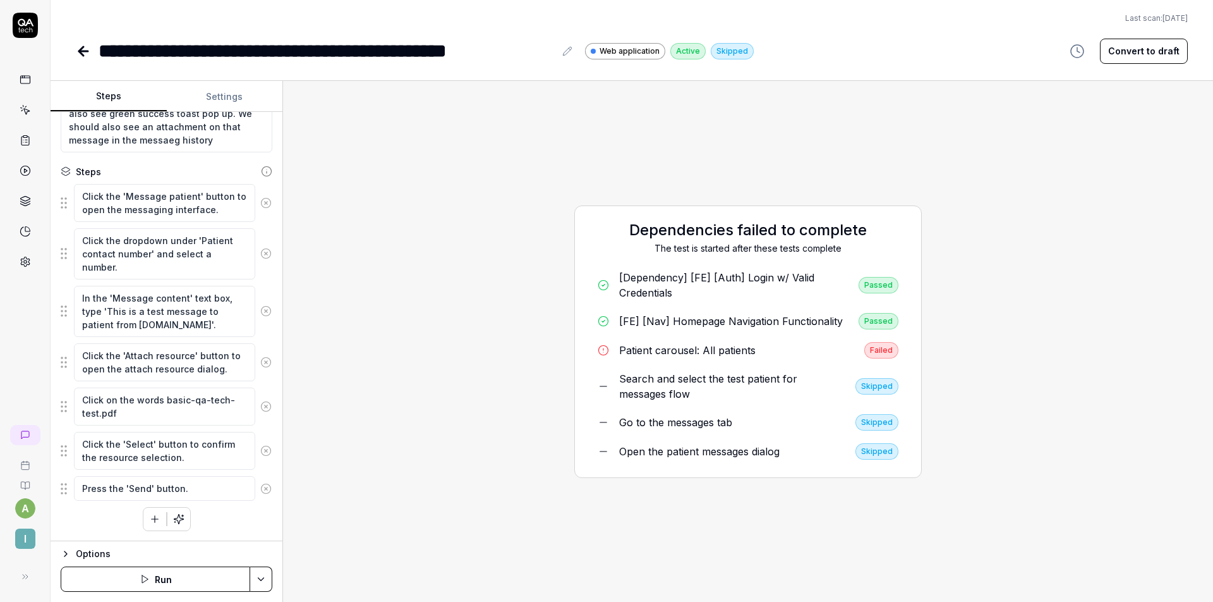
click at [222, 575] on button "Run" at bounding box center [156, 578] width 190 height 25
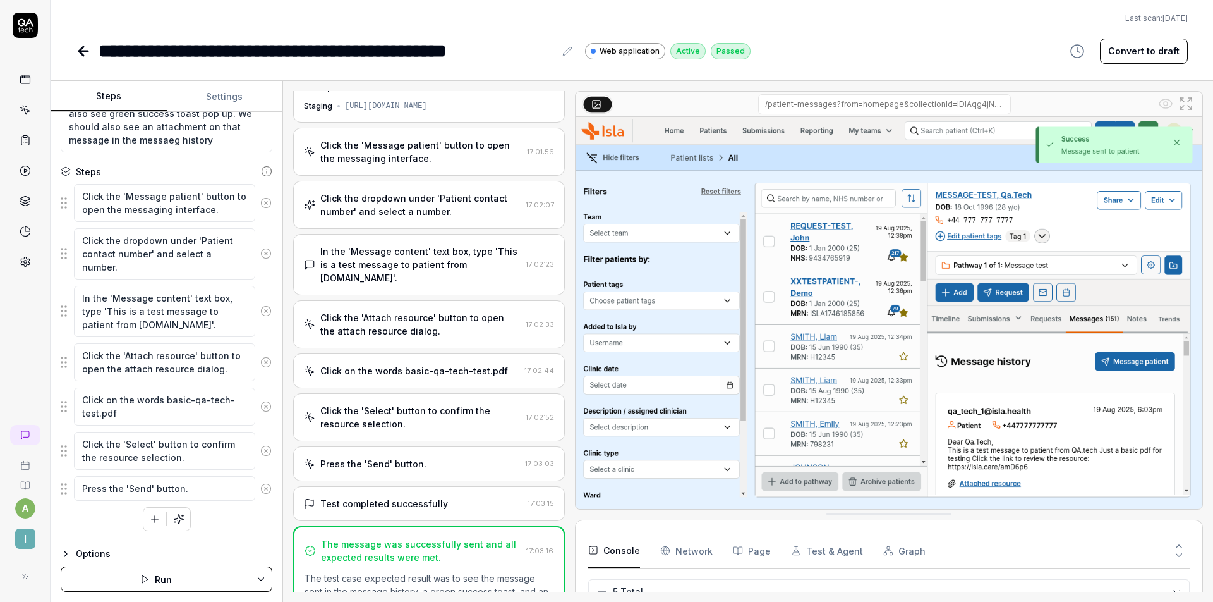
scroll to position [212, 0]
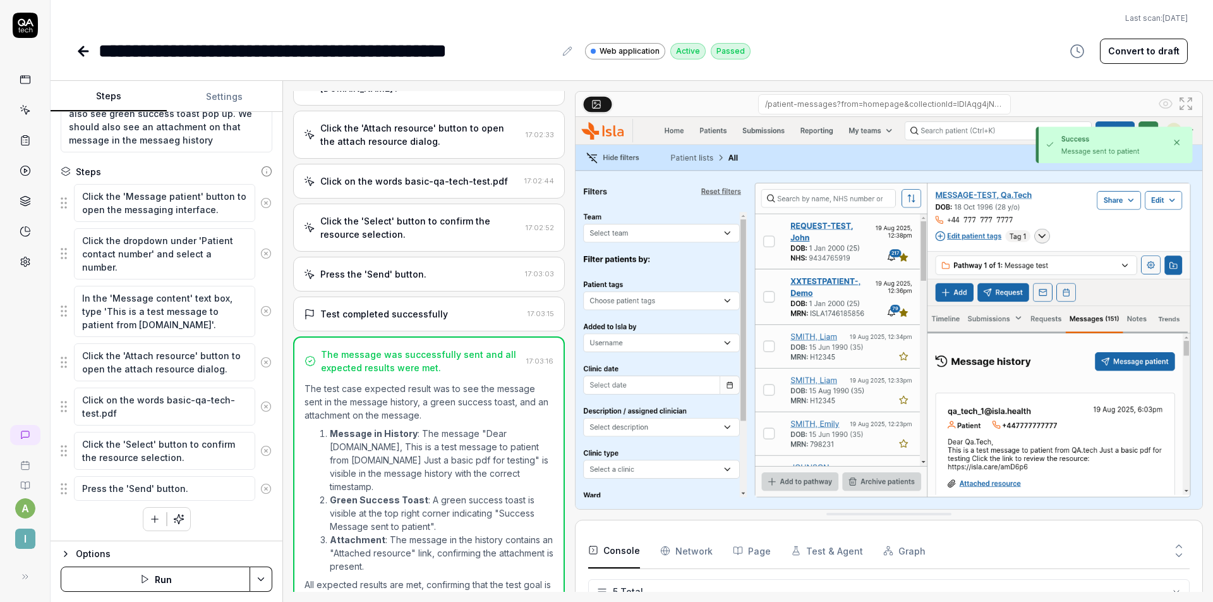
type textarea "*"
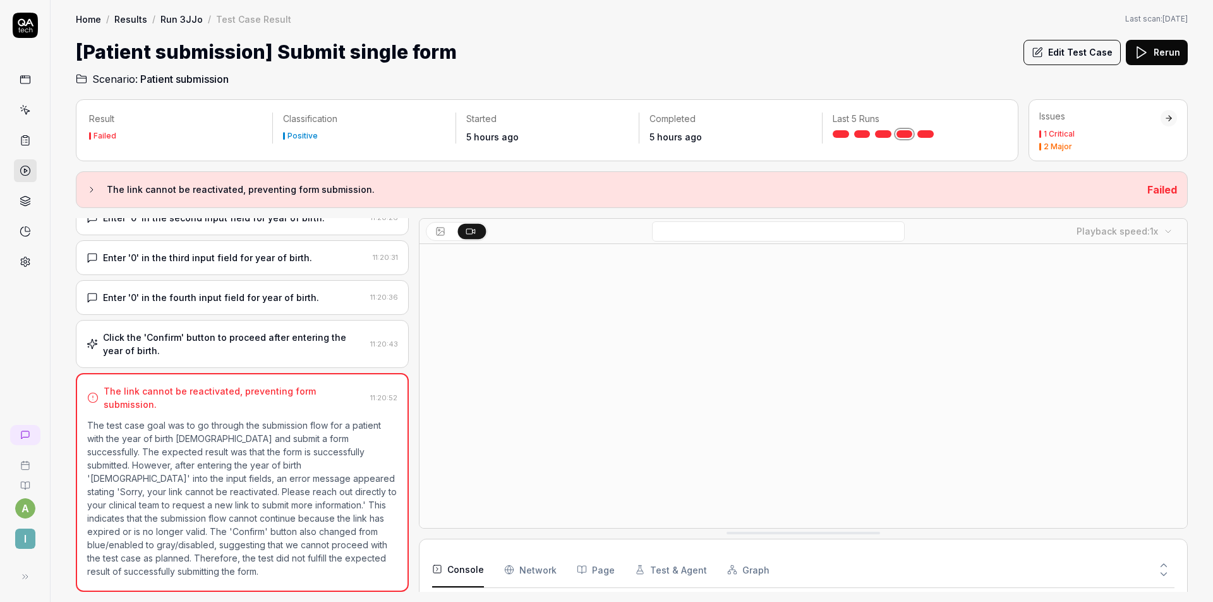
scroll to position [85, 0]
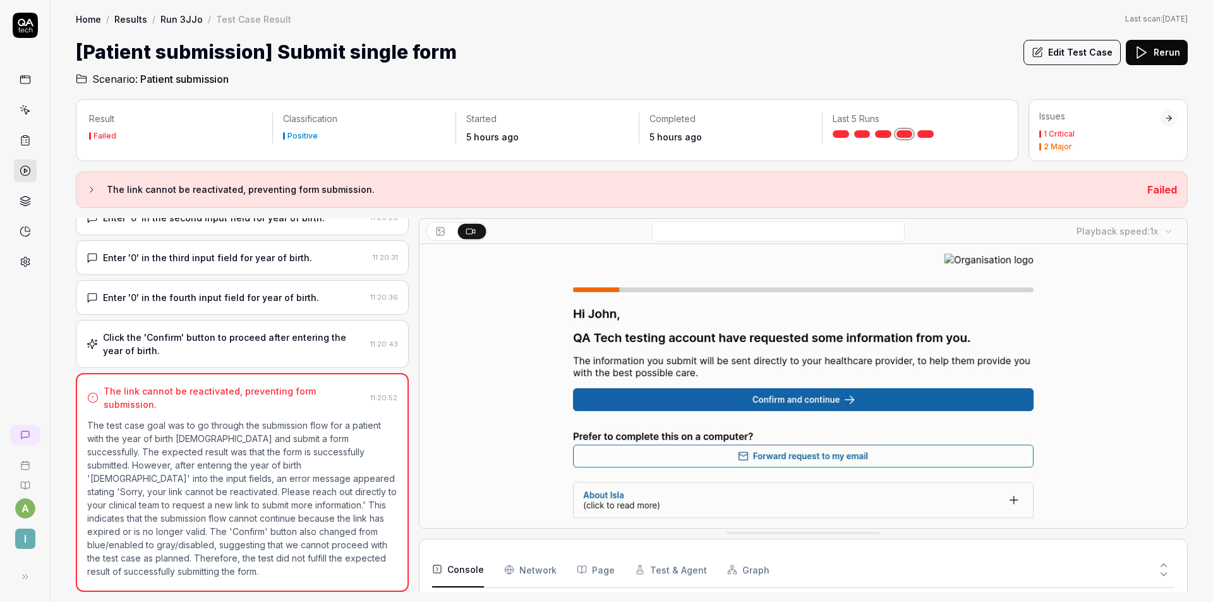
click at [711, 75] on h2 "Scenario: Patient submission" at bounding box center [632, 76] width 1112 height 20
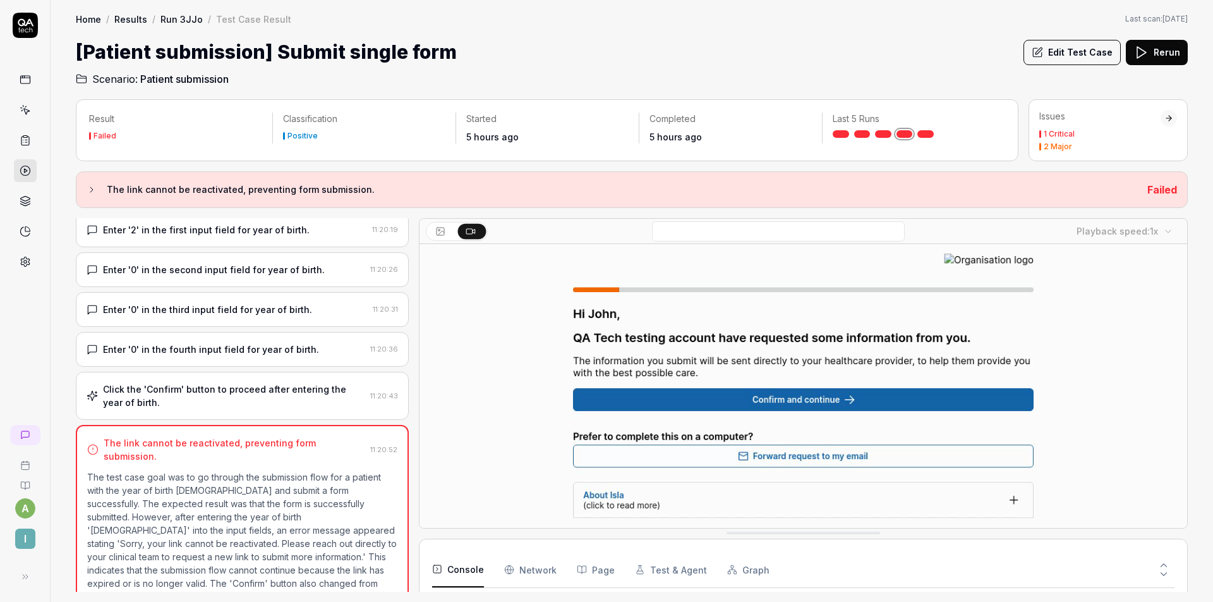
scroll to position [169, 0]
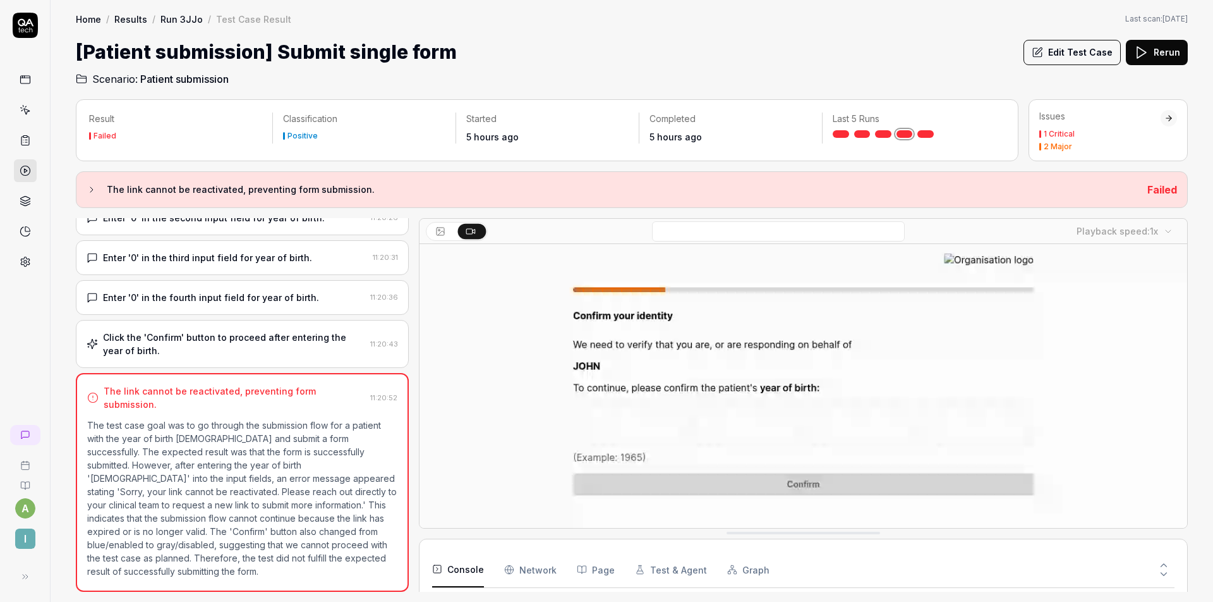
click at [1060, 52] on button "Edit Test Case" at bounding box center [1072, 52] width 97 height 25
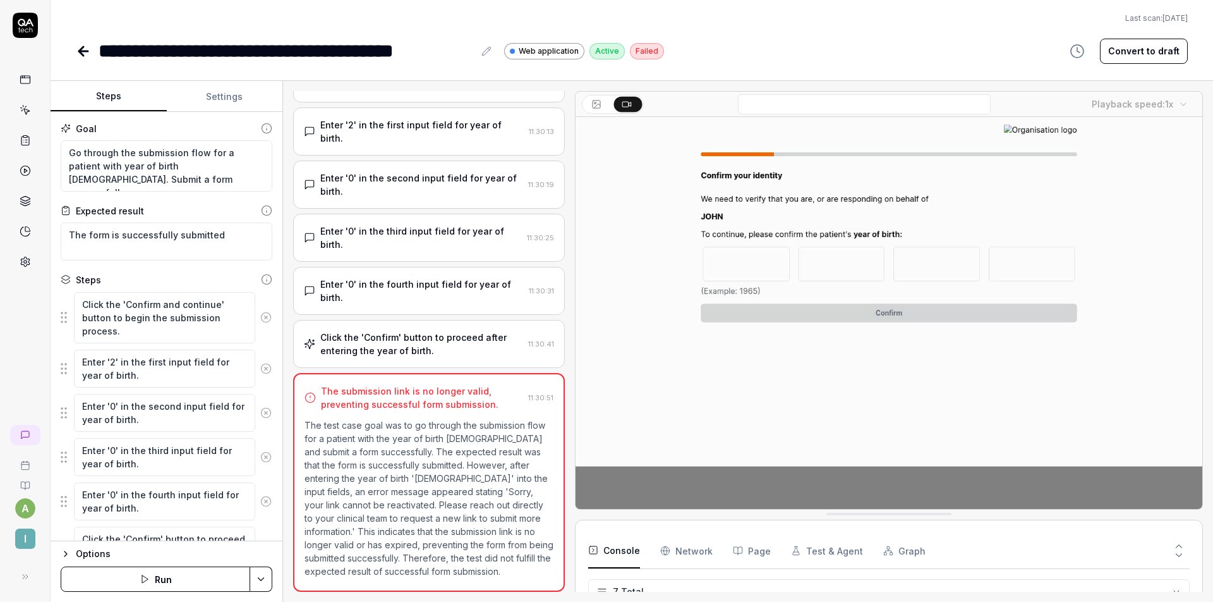
click at [224, 100] on button "Settings" at bounding box center [225, 97] width 116 height 30
click at [123, 94] on button "Steps" at bounding box center [109, 97] width 116 height 30
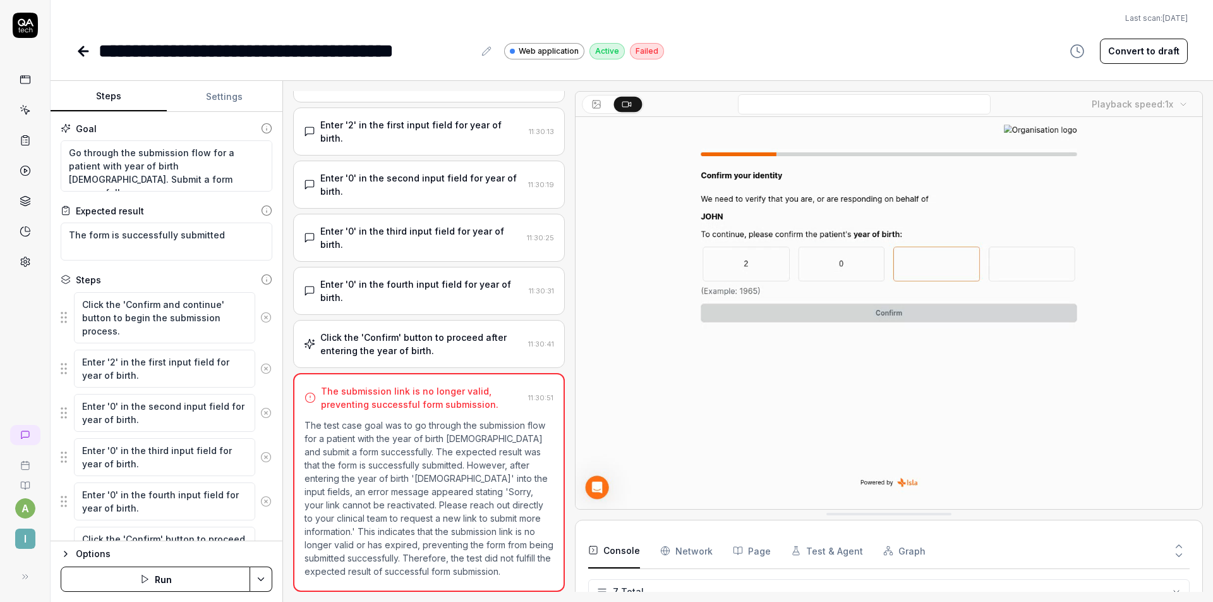
click at [809, 38] on div "**********" at bounding box center [632, 51] width 1112 height 28
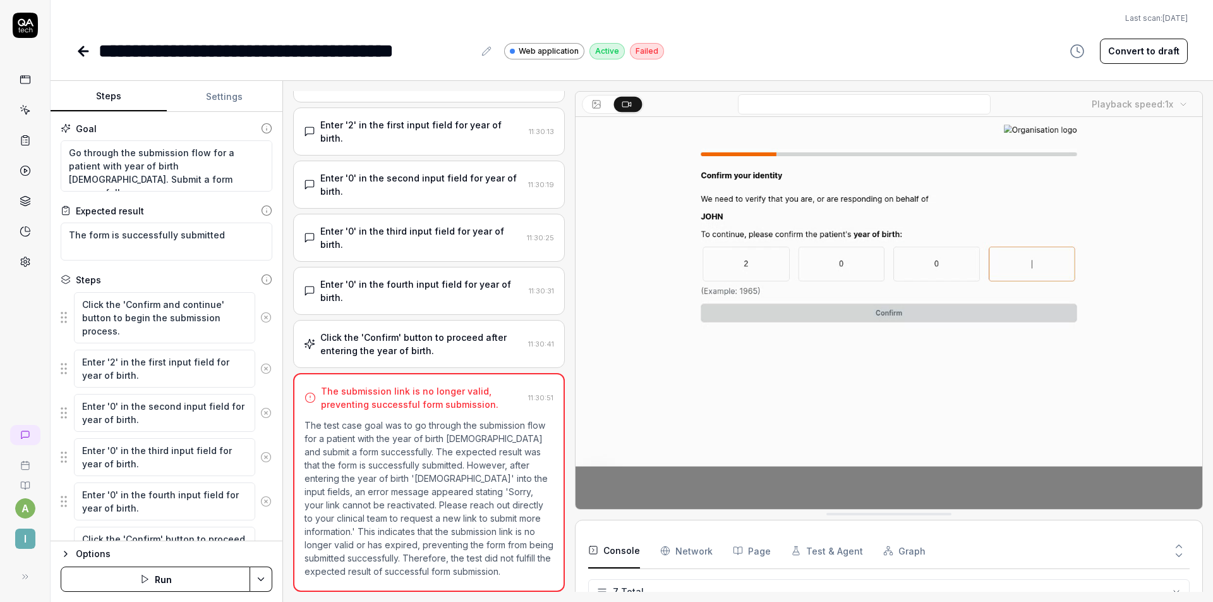
click at [1129, 55] on button "Convert to draft" at bounding box center [1144, 51] width 88 height 25
type textarea "*"
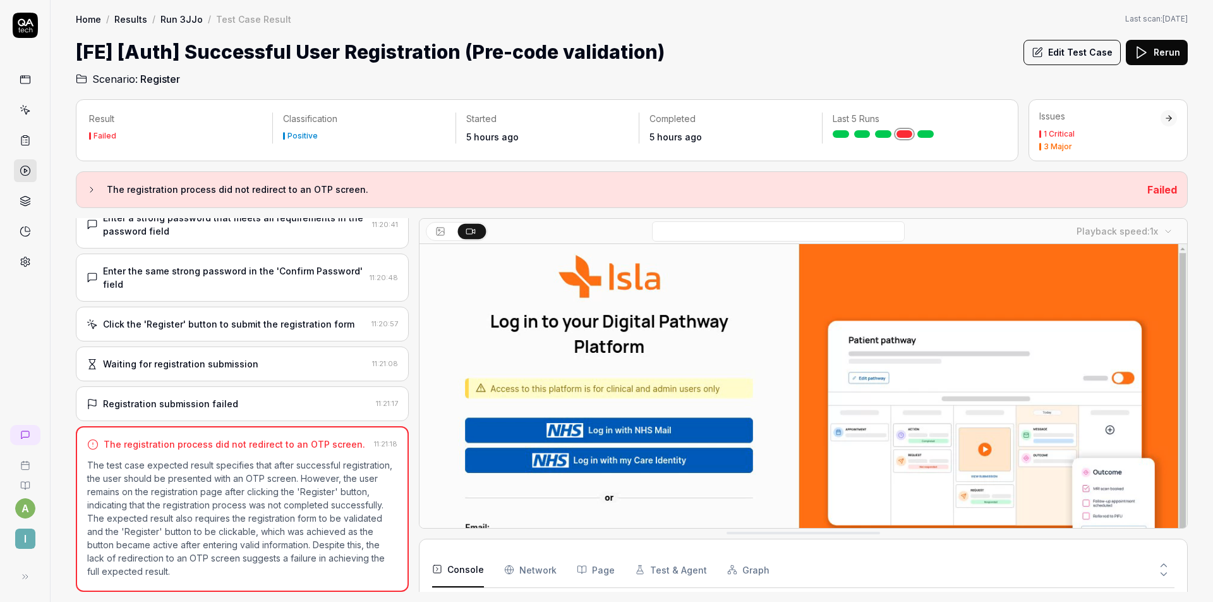
click at [1062, 47] on button "Edit Test Case" at bounding box center [1072, 52] width 97 height 25
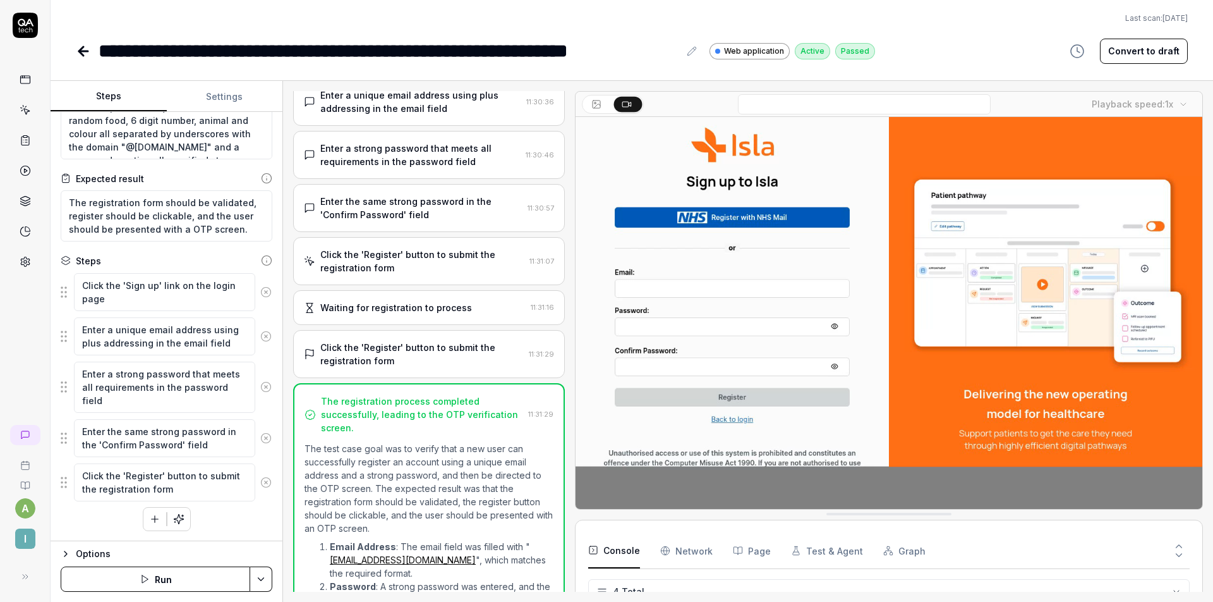
click at [390, 274] on div "Click the 'Register' button to submit the registration form 11:31:07" at bounding box center [429, 261] width 272 height 48
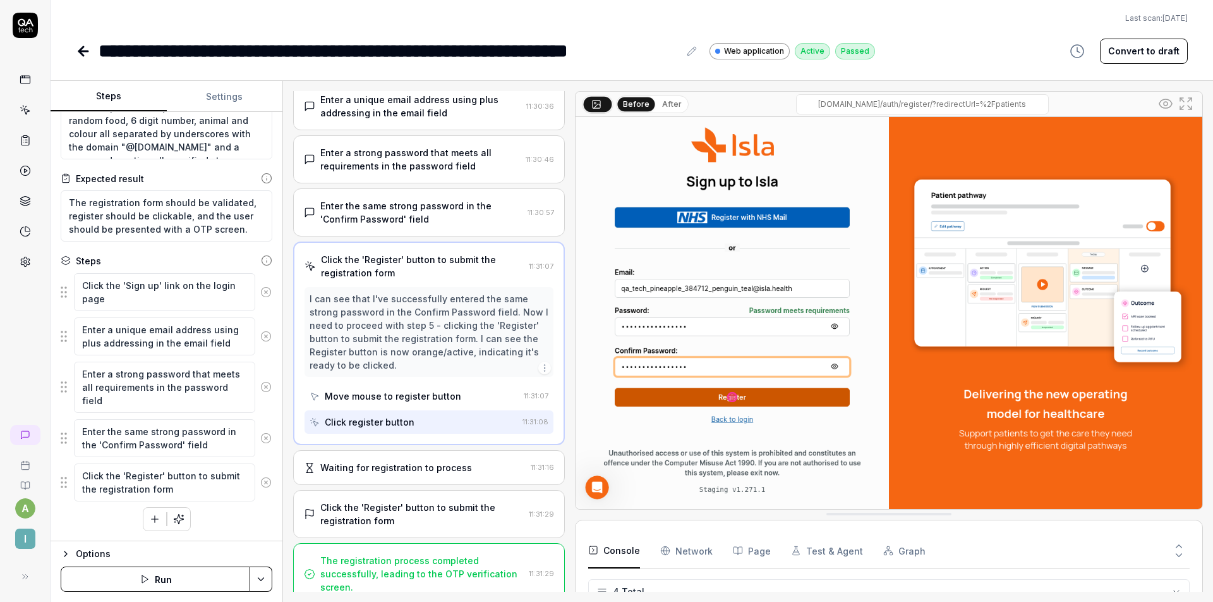
scroll to position [107, 0]
click at [401, 460] on div "Waiting for registration to process 11:31:16" at bounding box center [429, 468] width 272 height 35
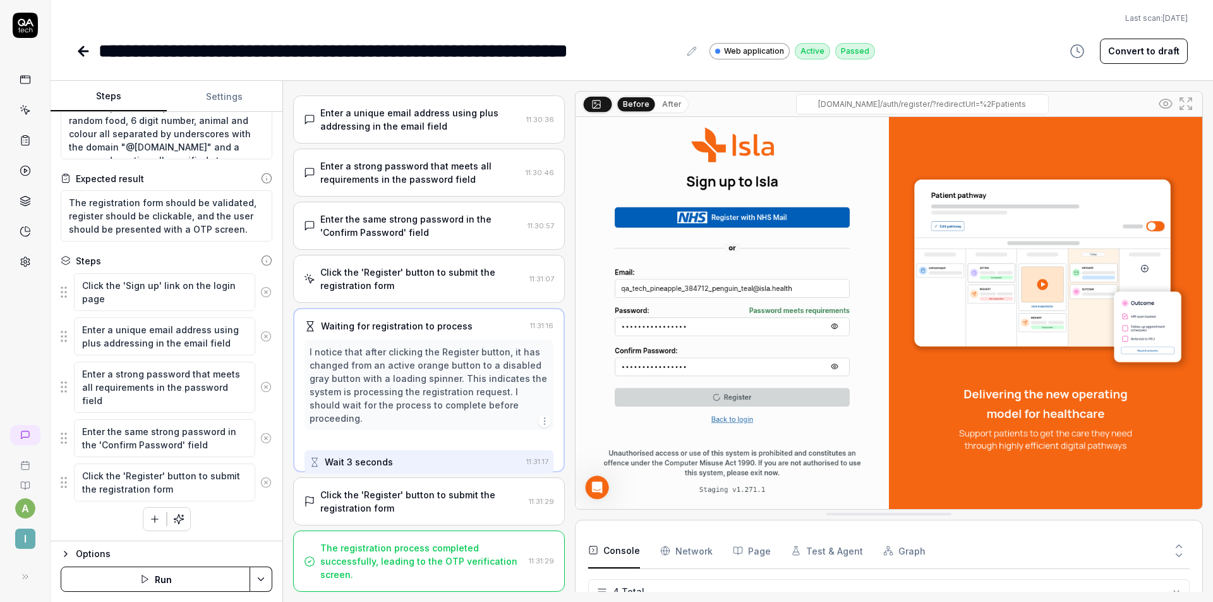
scroll to position [0, 0]
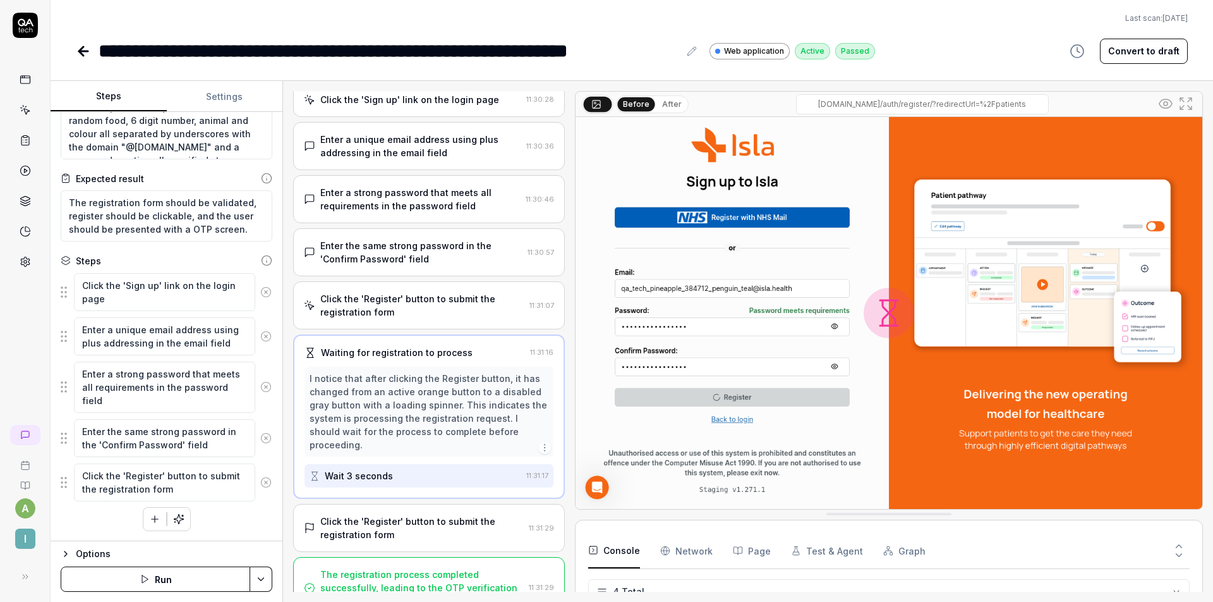
click at [402, 514] on div "Click the 'Register' button to submit the registration form" at bounding box center [421, 527] width 203 height 27
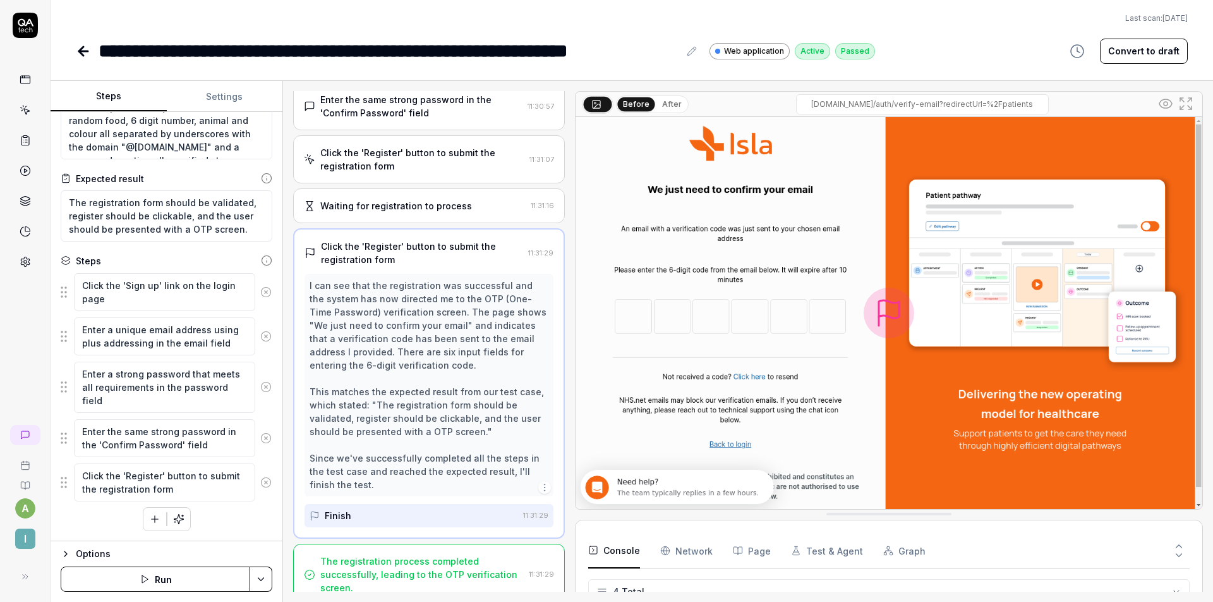
type textarea "*"
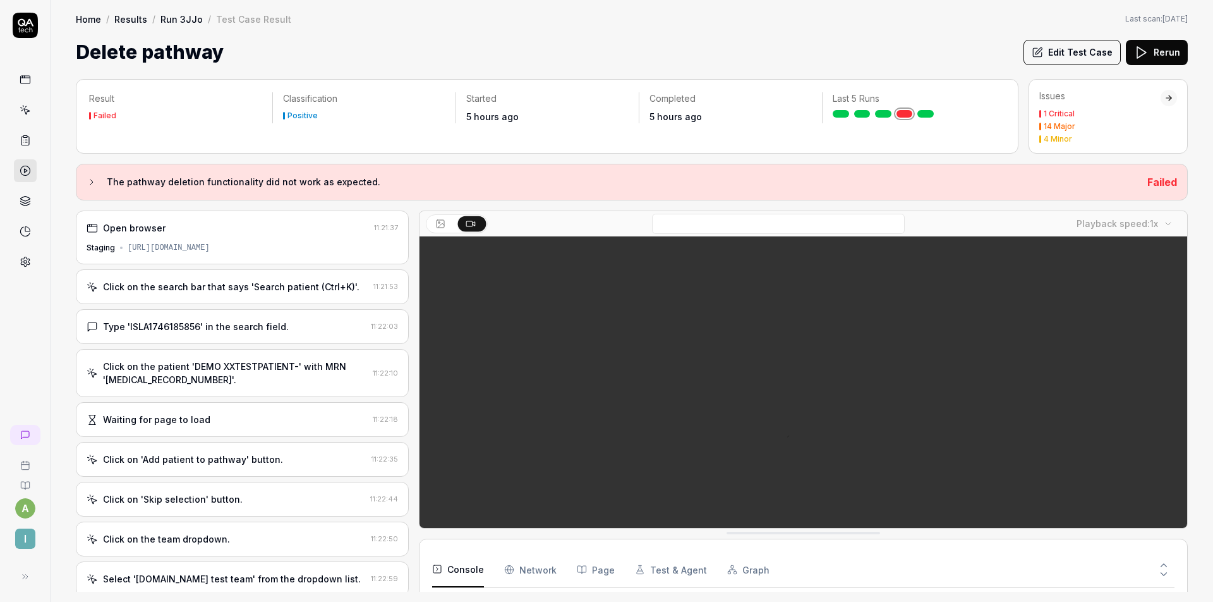
scroll to position [414, 0]
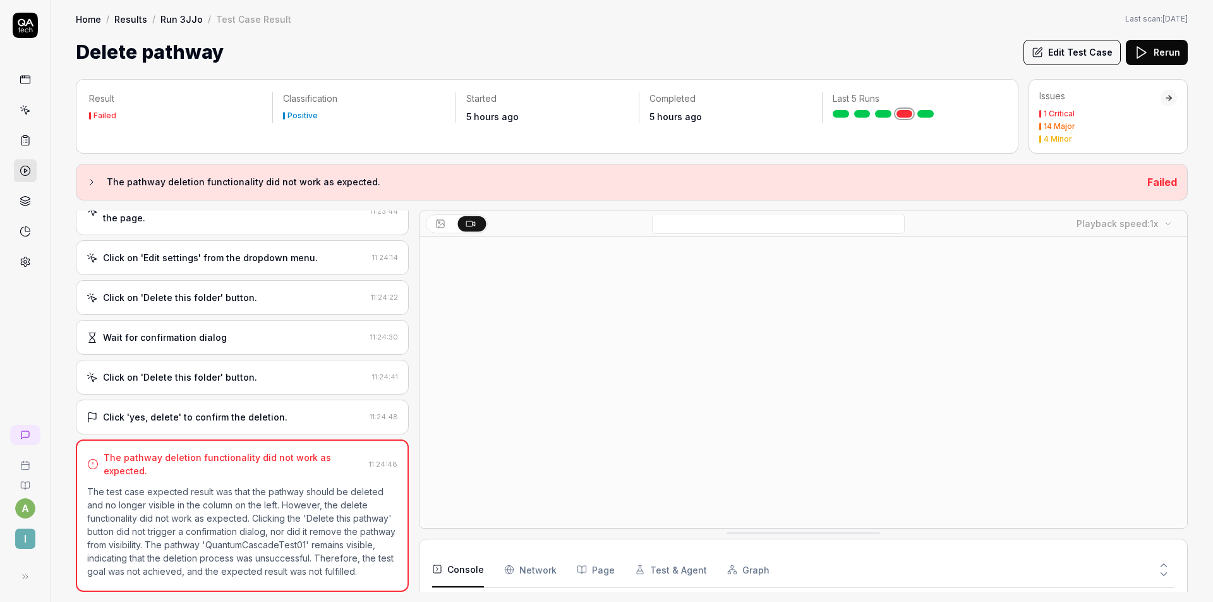
click at [270, 376] on div "Click on 'Delete this folder' button." at bounding box center [227, 376] width 281 height 13
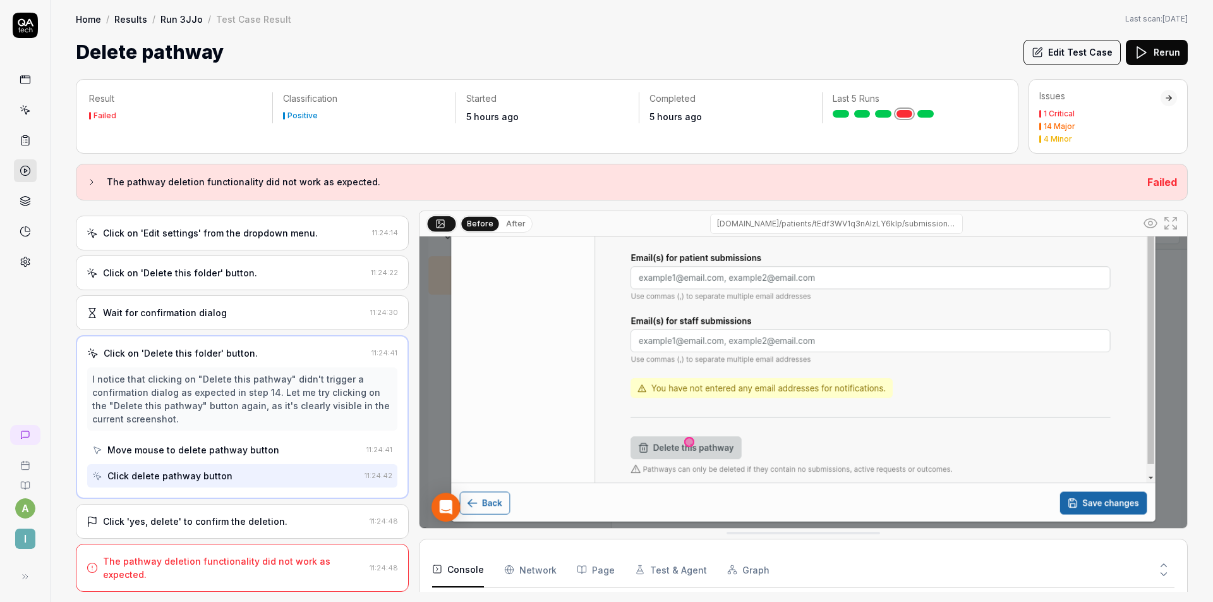
scroll to position [183, 0]
click at [222, 512] on div "Click 'yes, delete' to confirm the deletion. 11:24:48" at bounding box center [242, 521] width 333 height 35
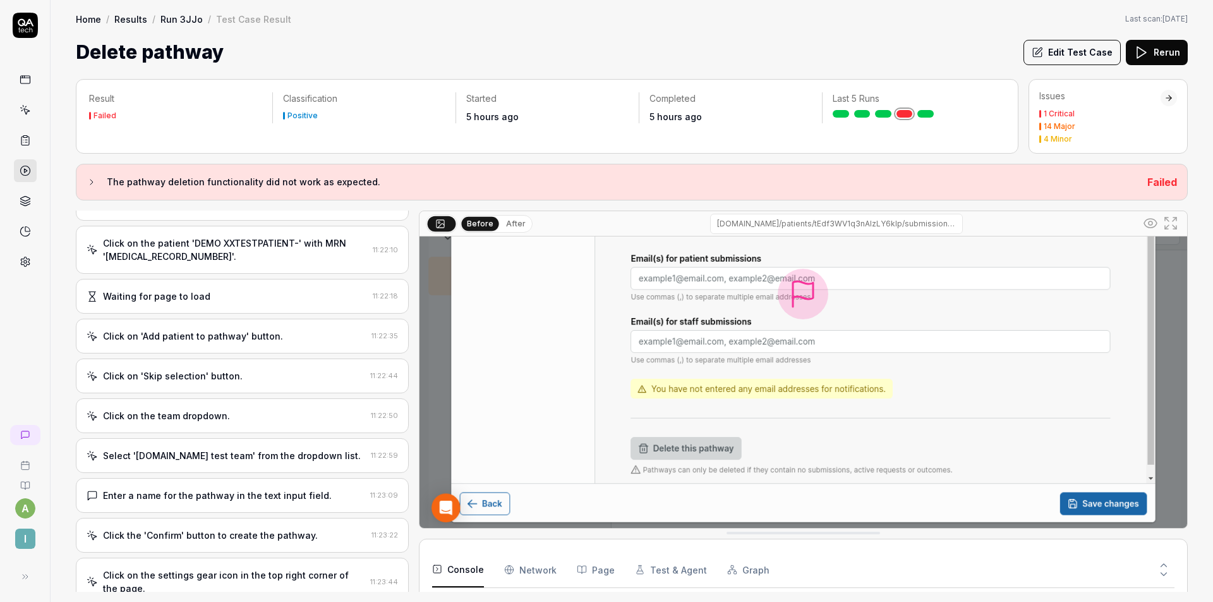
scroll to position [147, 0]
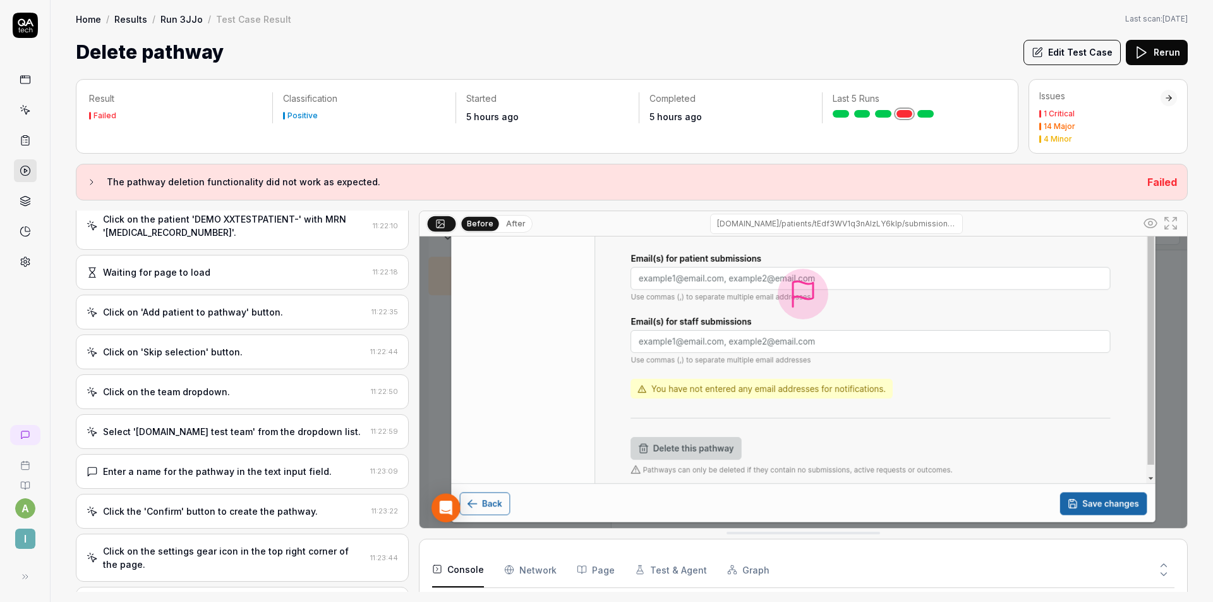
click at [281, 427] on div "Select '[DOMAIN_NAME] test team' from the dropdown list." at bounding box center [232, 431] width 258 height 13
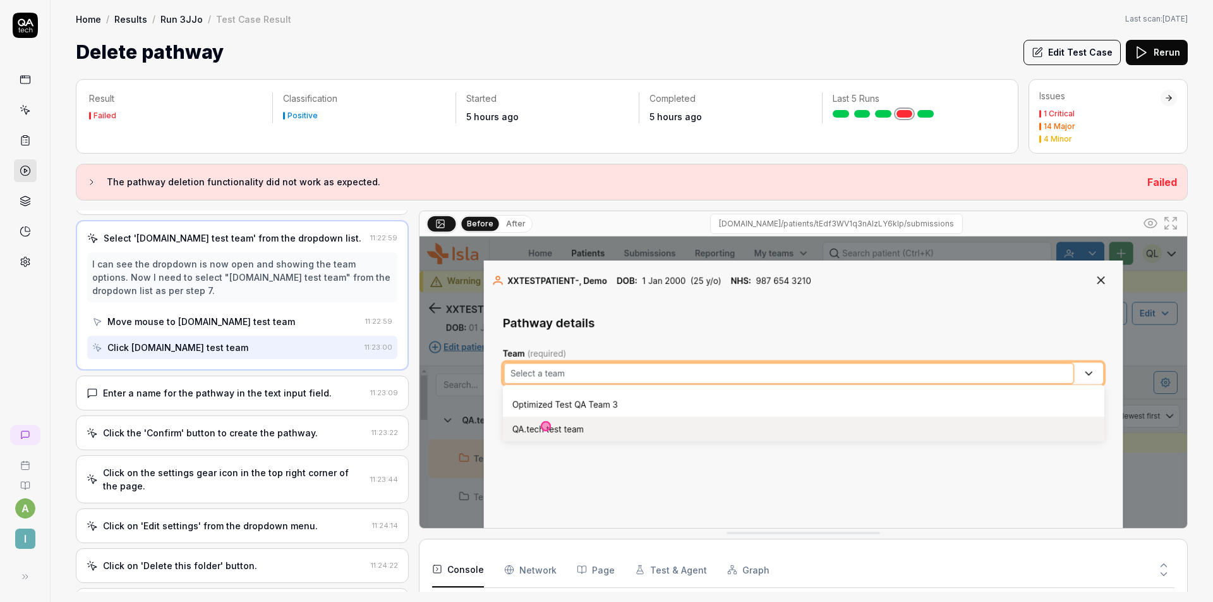
click at [289, 397] on div "Enter a name for the pathway in the text input field." at bounding box center [217, 392] width 229 height 13
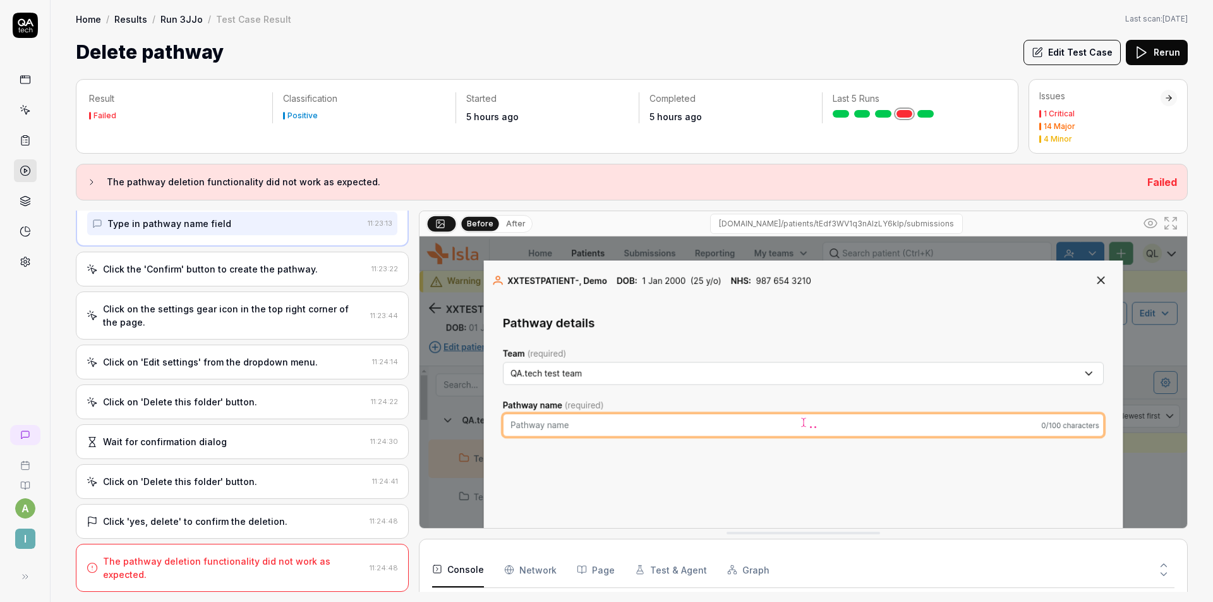
scroll to position [517, 0]
click at [253, 351] on div "Click on 'Edit settings' from the dropdown menu. 11:24:14" at bounding box center [242, 361] width 333 height 35
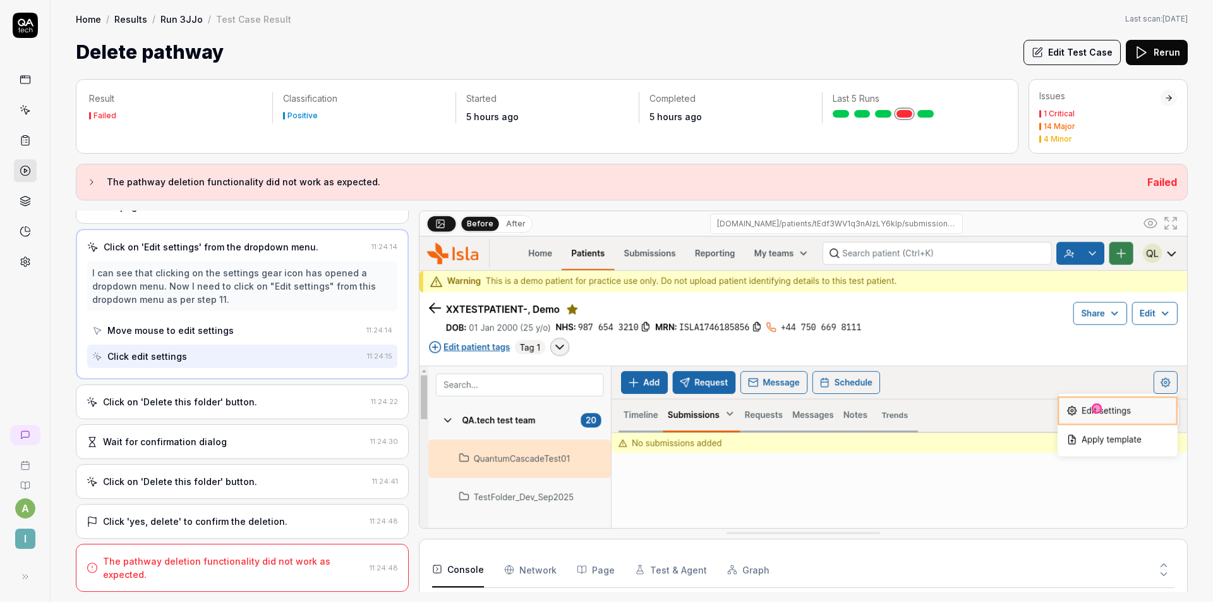
click at [255, 385] on div "Click on 'Delete this folder' button. 11:24:22" at bounding box center [242, 401] width 333 height 35
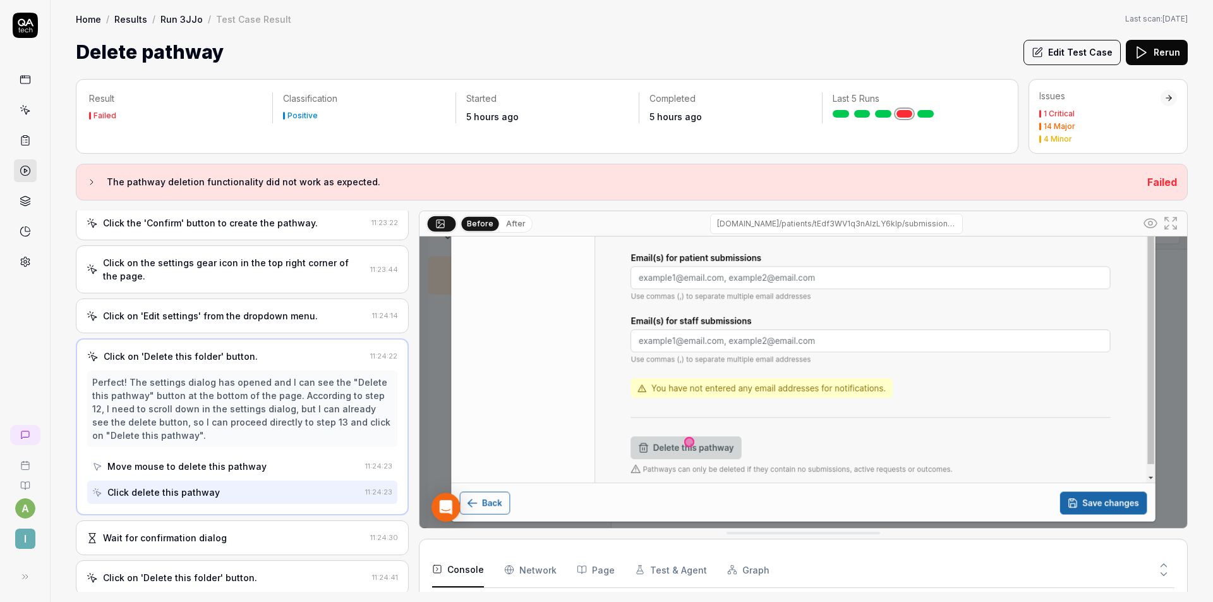
scroll to position [183, 0]
click at [1081, 51] on button "Edit Test Case" at bounding box center [1072, 52] width 97 height 25
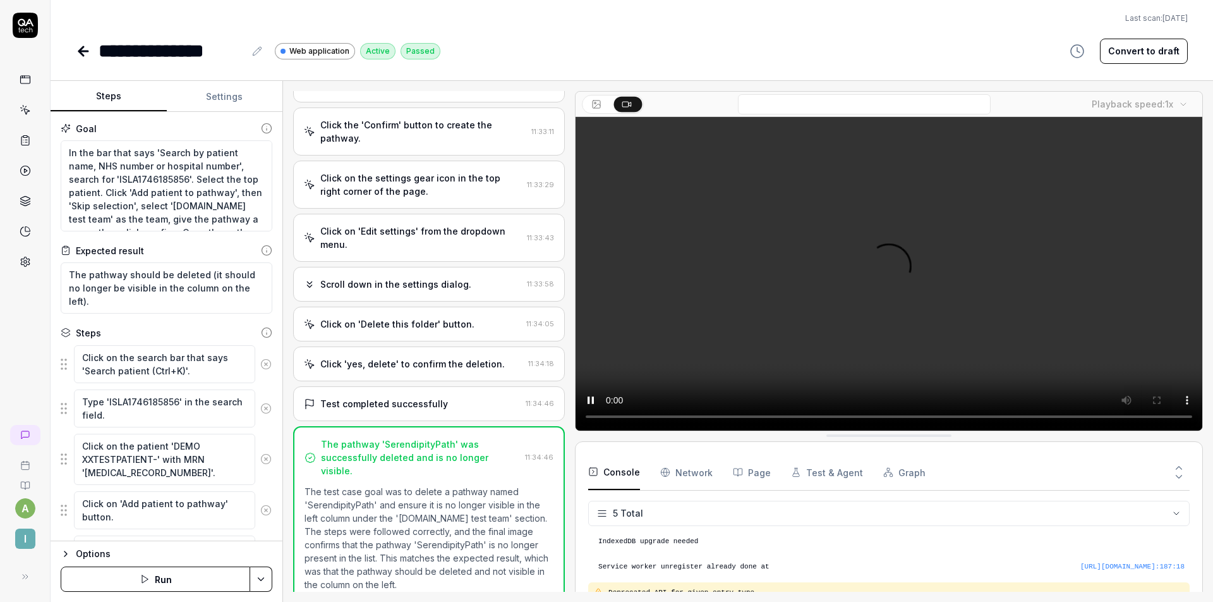
scroll to position [35, 0]
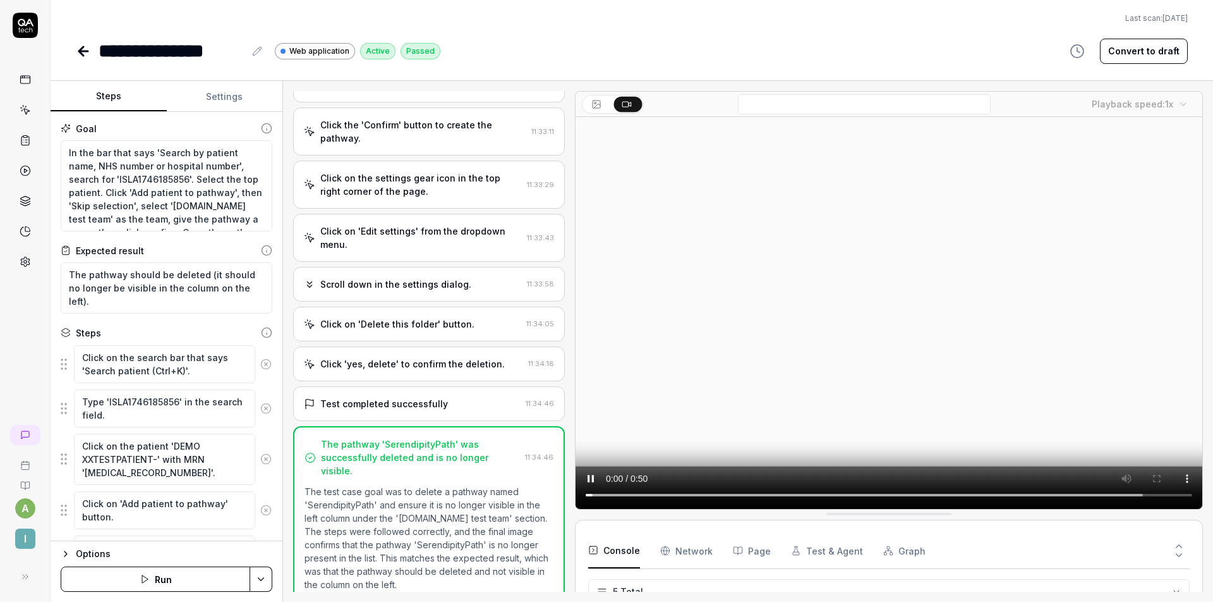
type textarea "*"
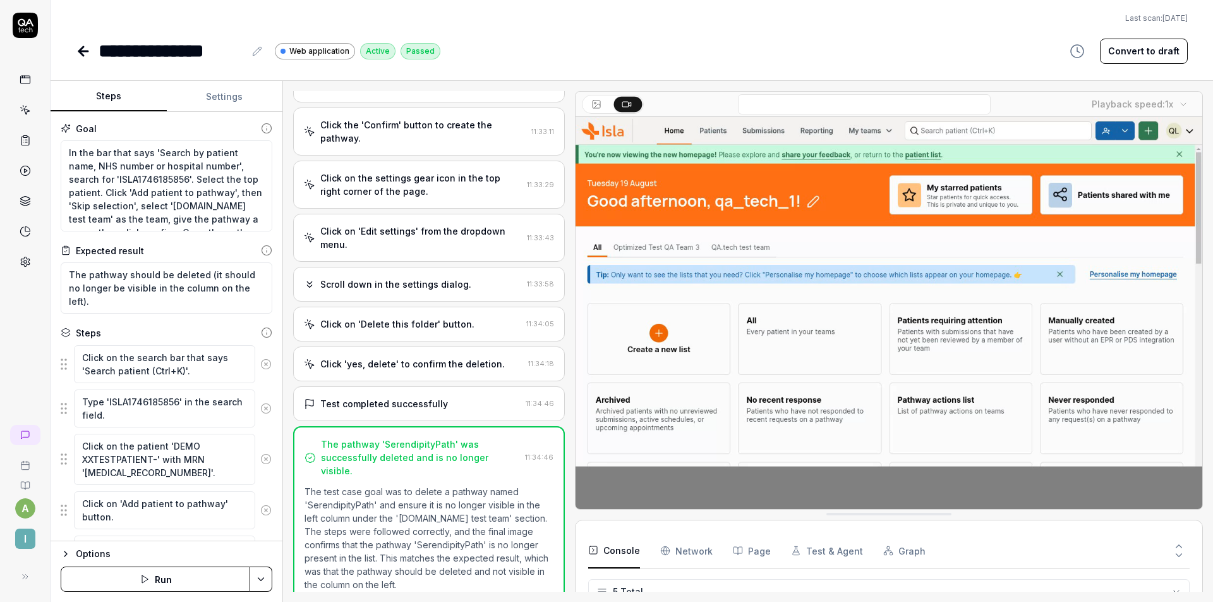
click at [88, 55] on icon at bounding box center [83, 51] width 15 height 15
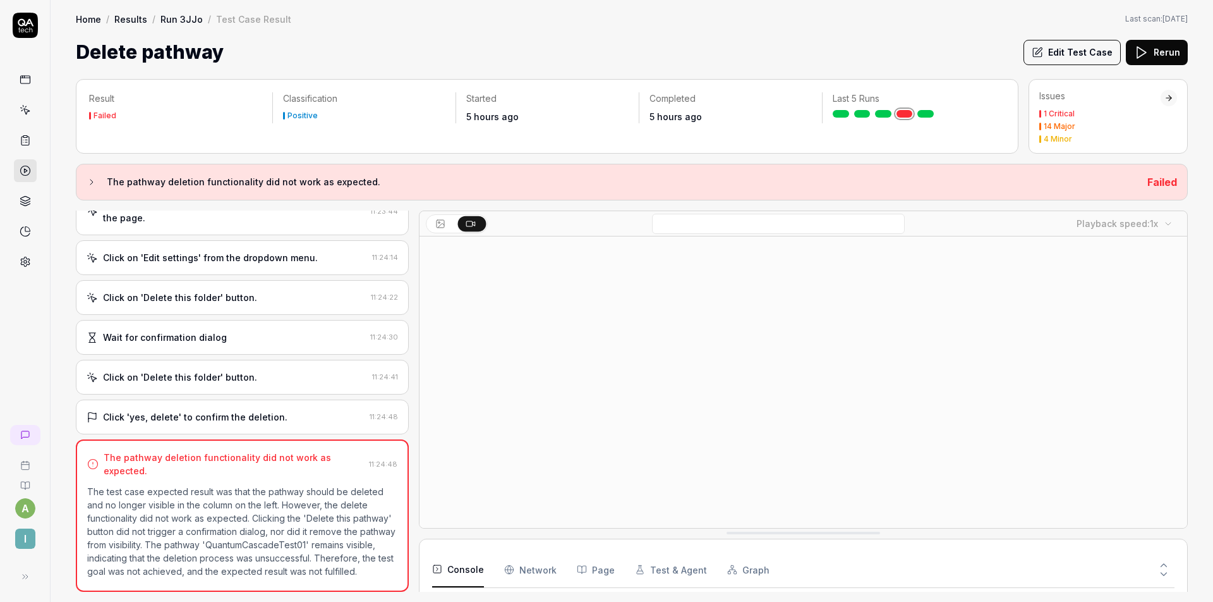
scroll to position [507, 0]
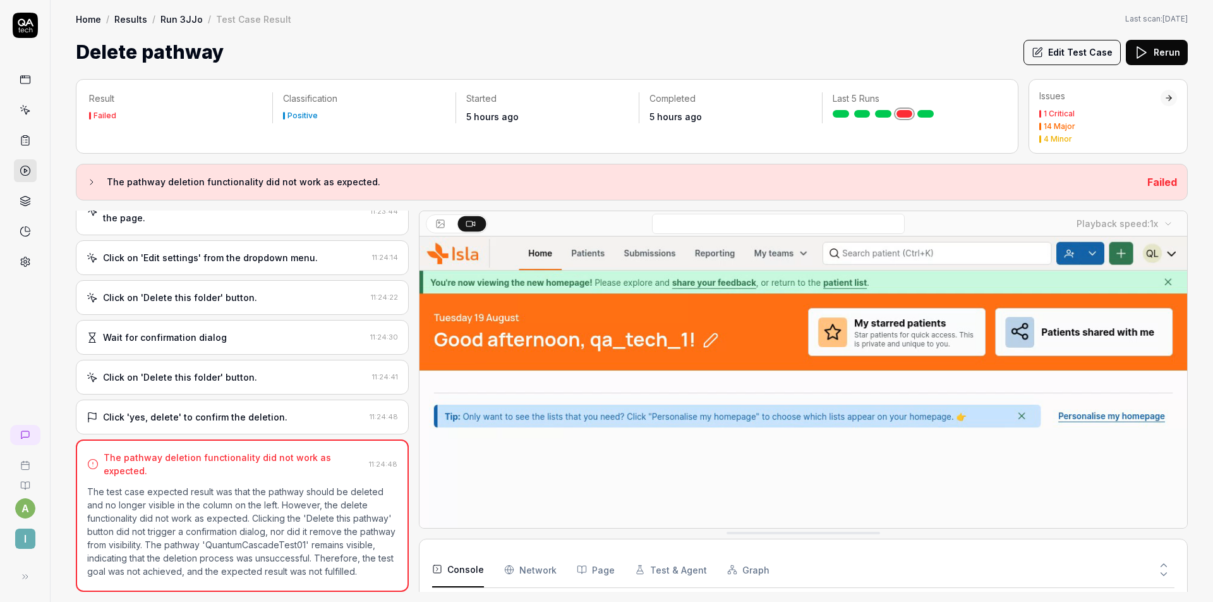
click at [233, 372] on div "Click on 'Delete this folder' button. 11:24:41" at bounding box center [242, 377] width 333 height 35
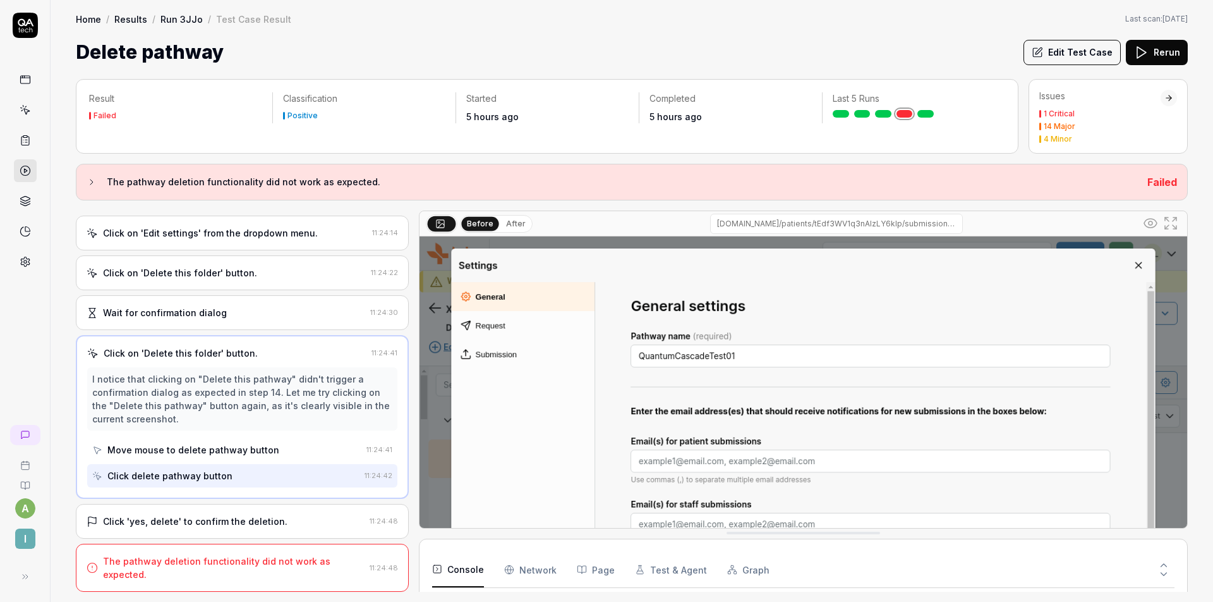
click at [231, 503] on div "Open browser 11:21:37 Staging [URL][DOMAIN_NAME] Click on the search bar that s…" at bounding box center [242, 400] width 333 height 381
click at [231, 511] on div "Click 'yes, delete' to confirm the deletion. 11:24:48" at bounding box center [242, 521] width 333 height 35
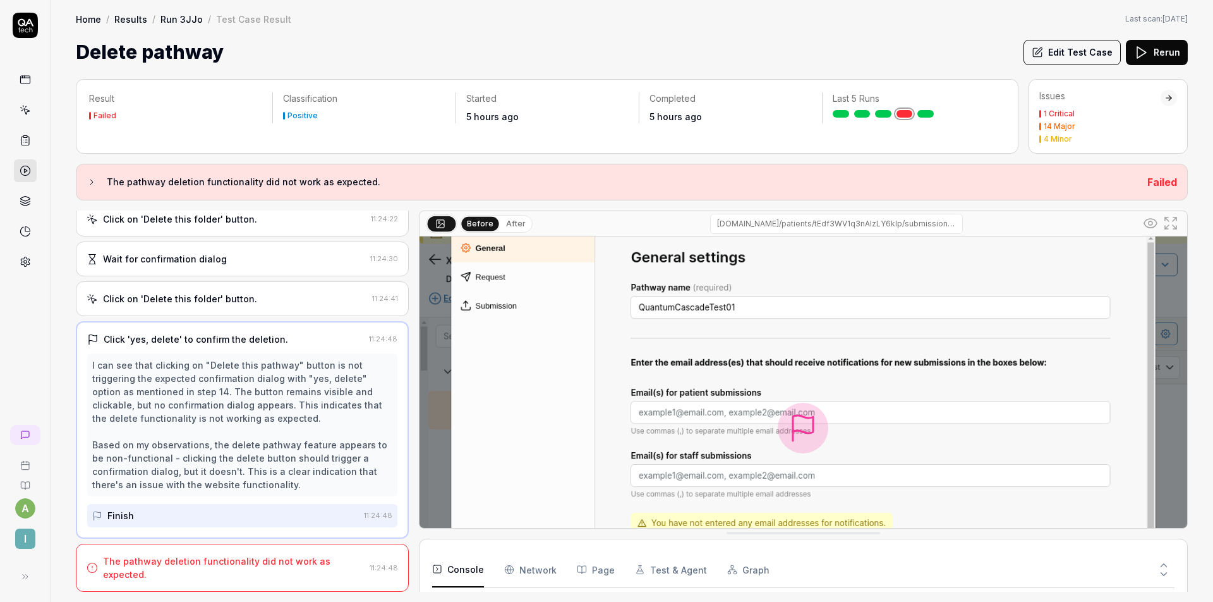
scroll to position [48, 0]
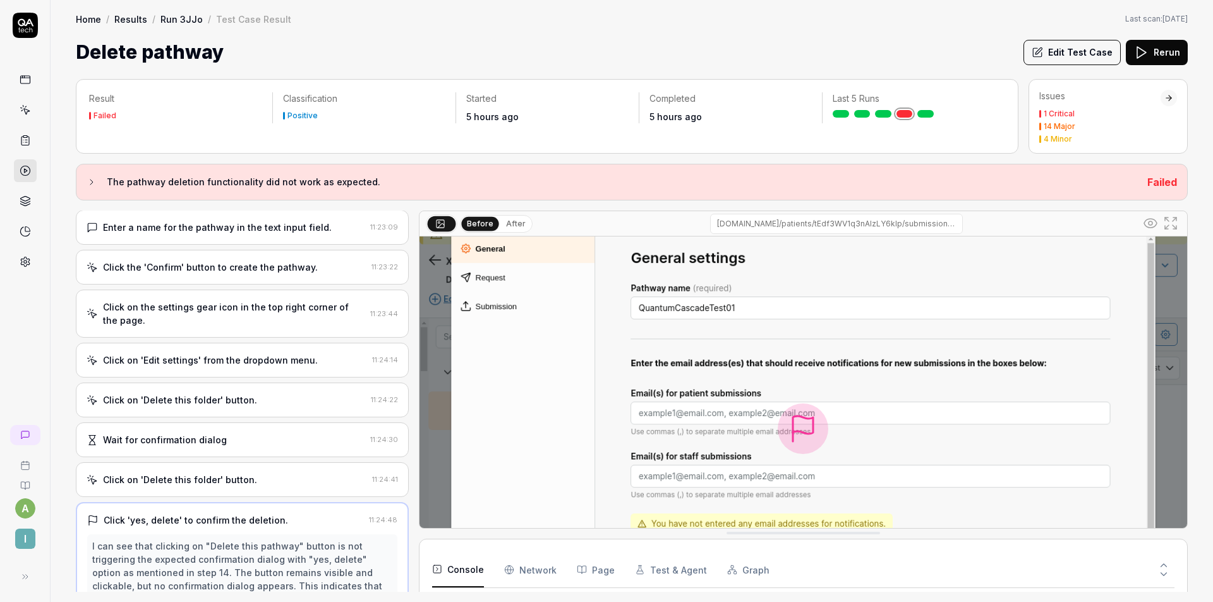
click at [304, 404] on div "Click on 'Delete this folder' button." at bounding box center [226, 399] width 279 height 13
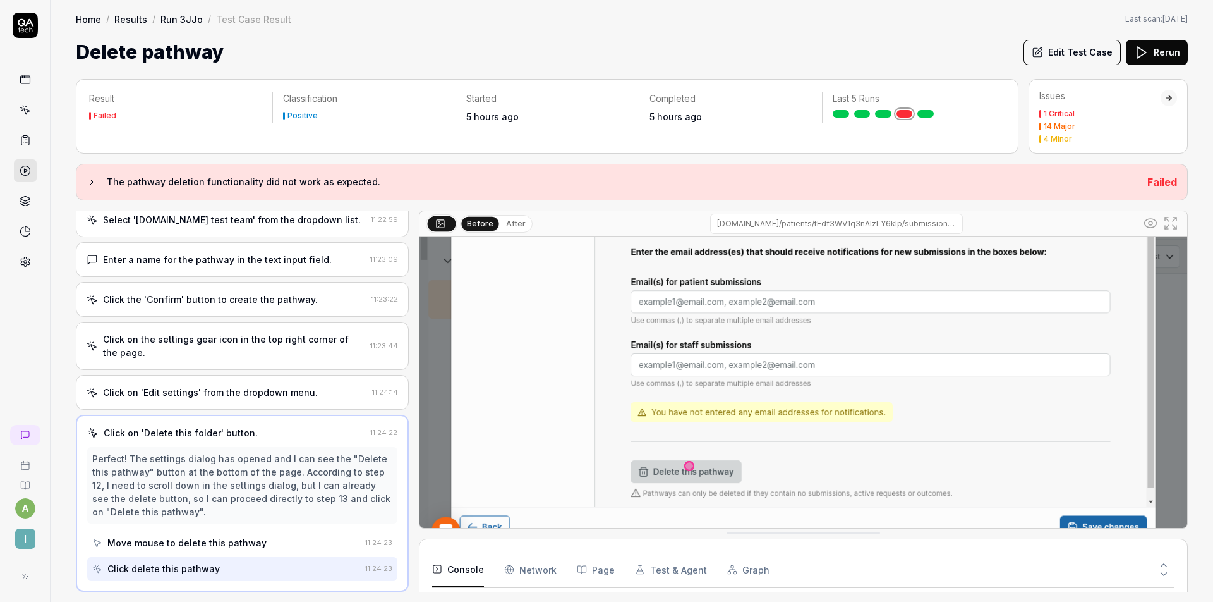
scroll to position [147, 0]
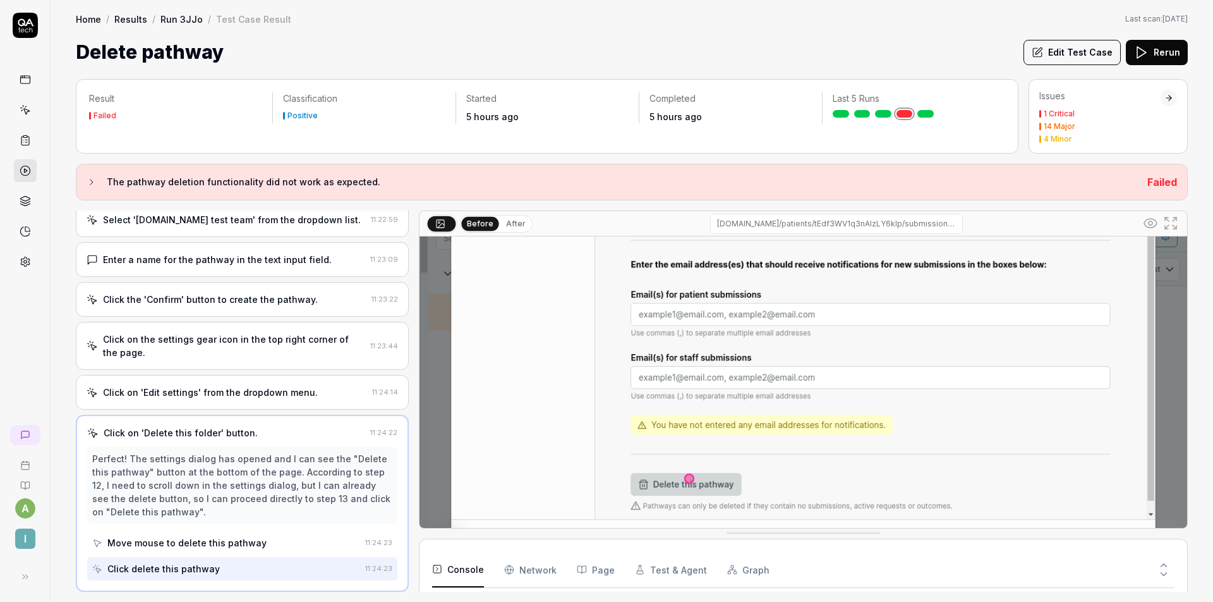
click at [274, 282] on div "Click the 'Confirm' button to create the pathway. 11:23:22" at bounding box center [242, 299] width 333 height 35
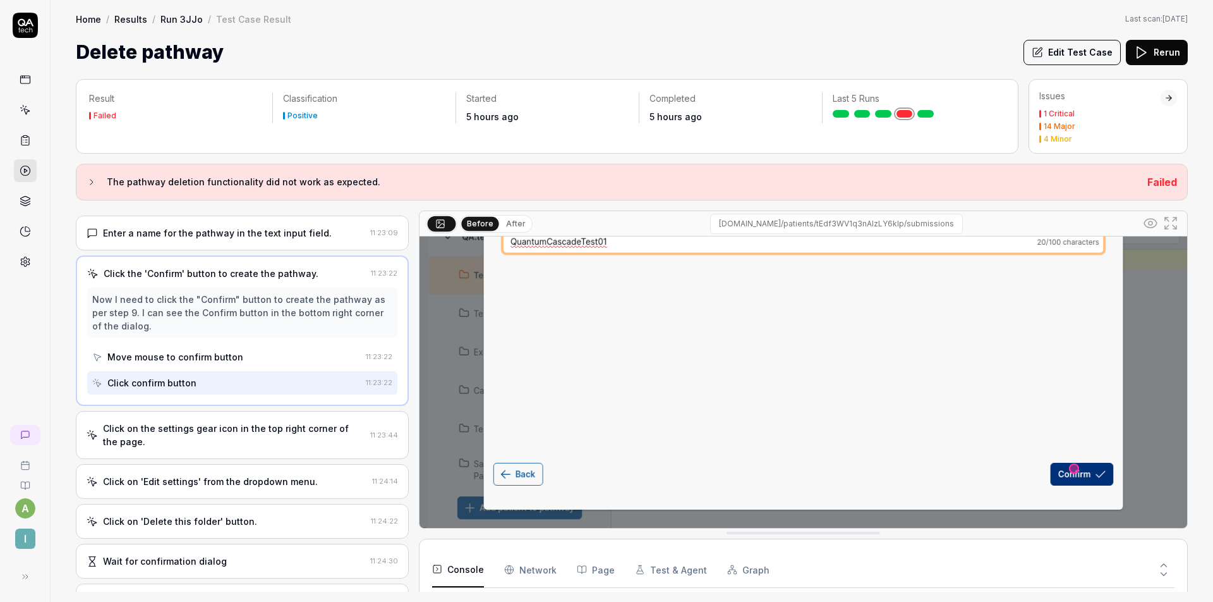
scroll to position [183, 0]
click at [269, 420] on div "Click on the settings gear icon in the top right corner of the page. 11:23:44" at bounding box center [242, 435] width 333 height 48
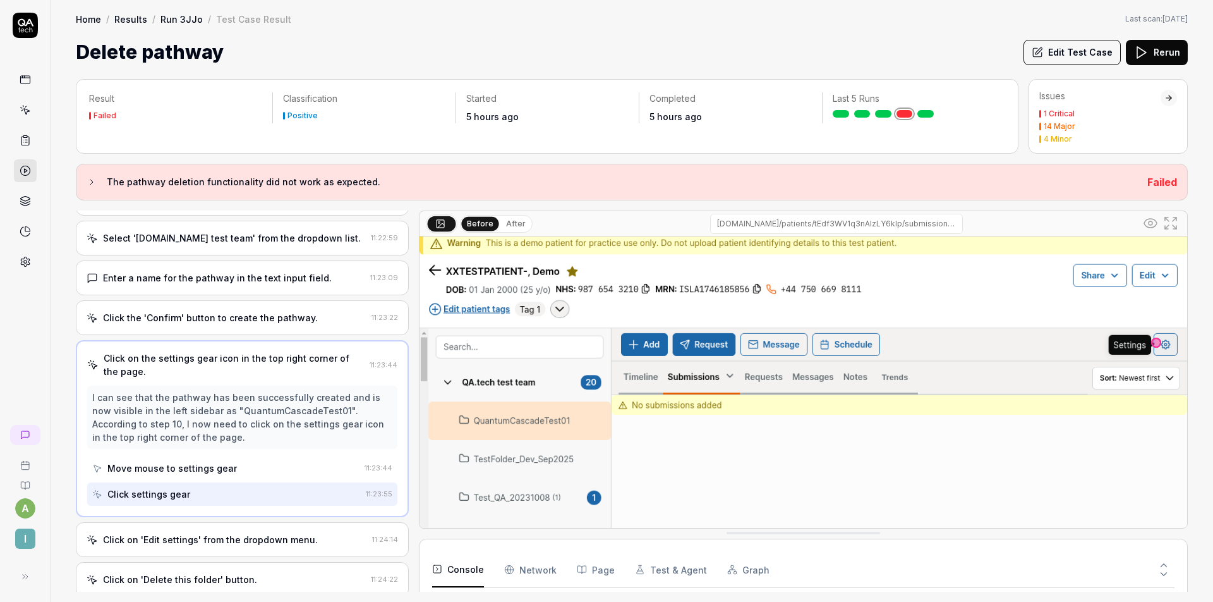
scroll to position [366, 0]
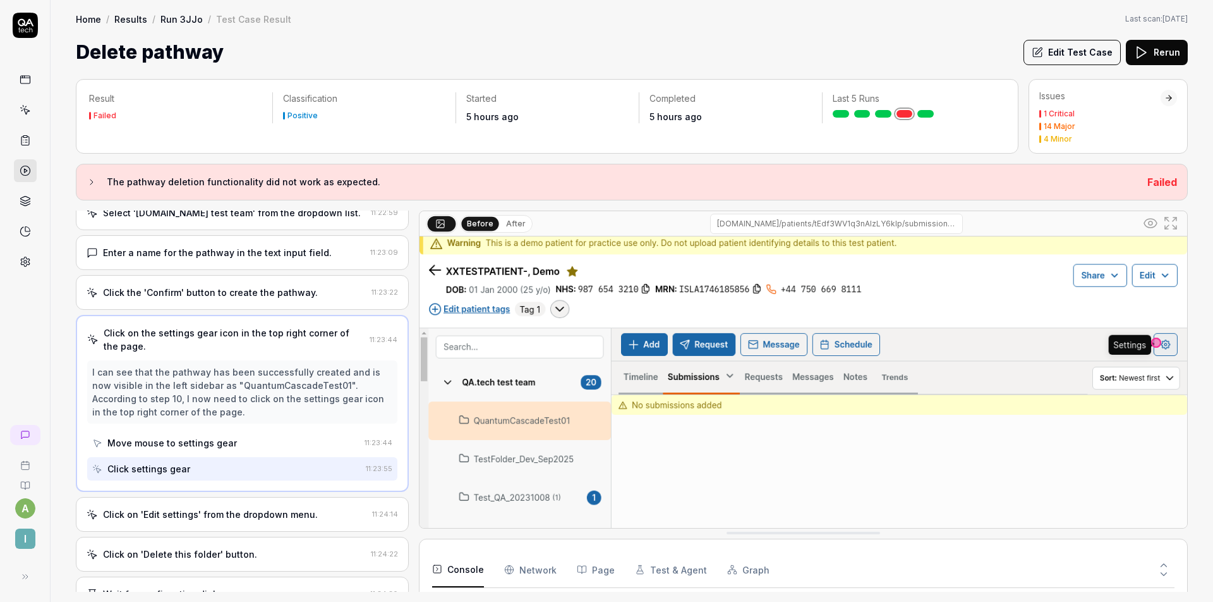
click at [221, 504] on div "Click on 'Edit settings' from the dropdown menu. 11:24:14" at bounding box center [242, 514] width 333 height 35
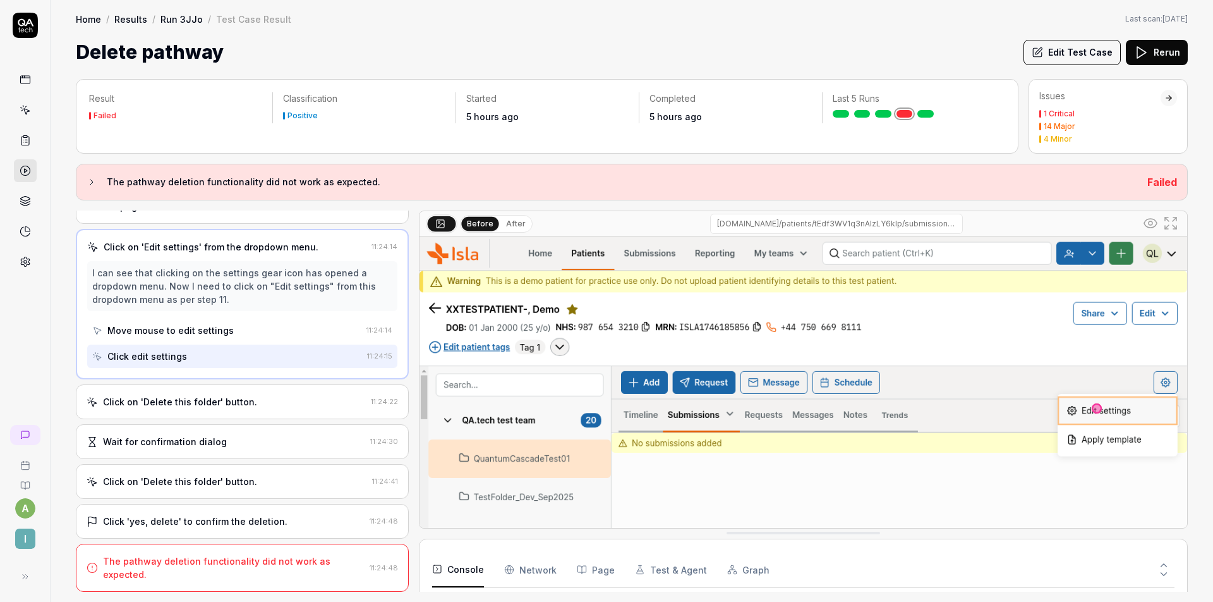
click at [241, 404] on div "Click on 'Delete this folder' button." at bounding box center [180, 401] width 154 height 13
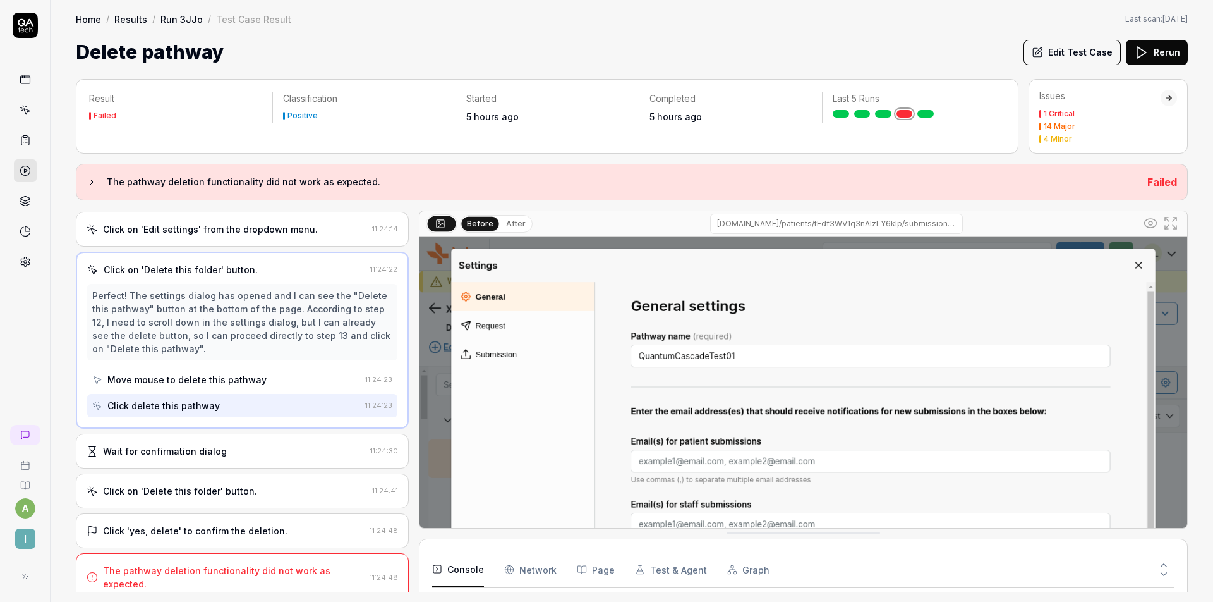
scroll to position [0, 0]
